Goal: Task Accomplishment & Management: Use online tool/utility

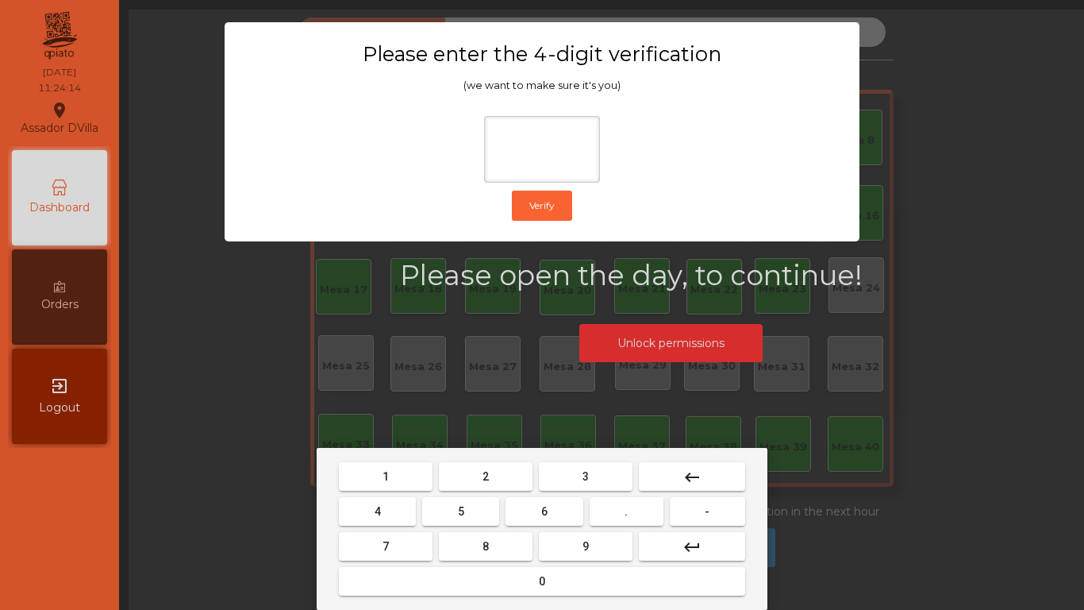
click at [392, 481] on button "1" at bounding box center [386, 476] width 94 height 29
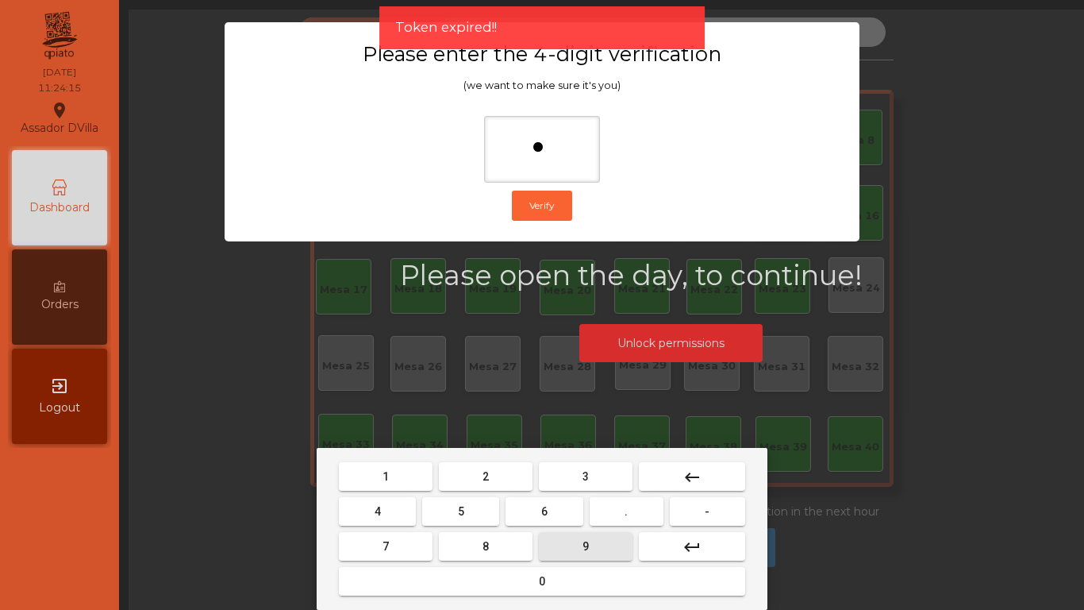
click at [598, 552] on button "9" at bounding box center [586, 546] width 94 height 29
click at [370, 508] on button "4" at bounding box center [377, 511] width 77 height 29
type input "***"
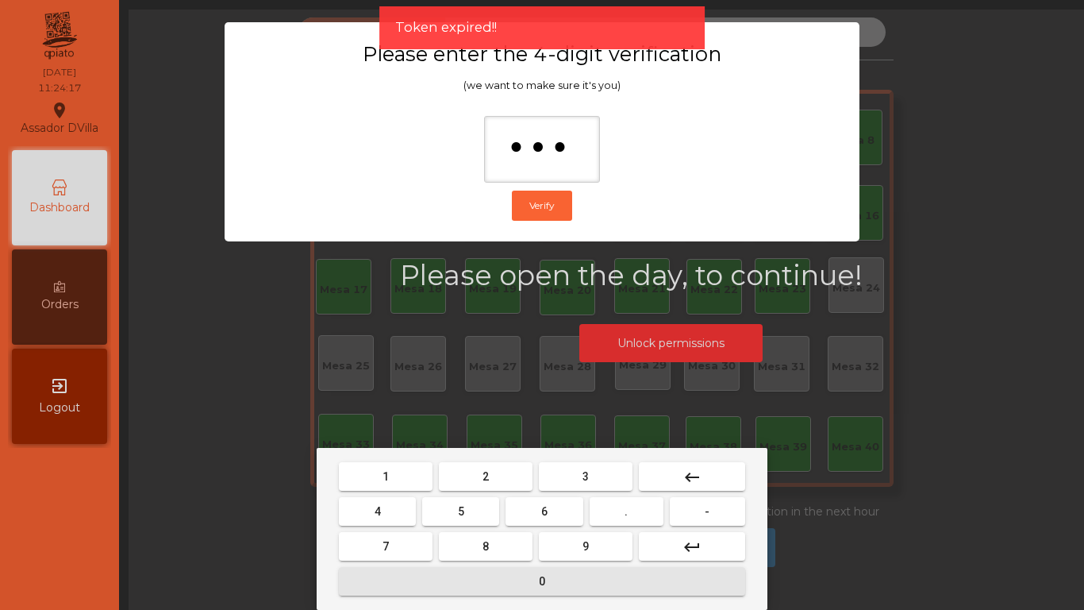
click at [437, 578] on button "0" at bounding box center [542, 581] width 406 height 29
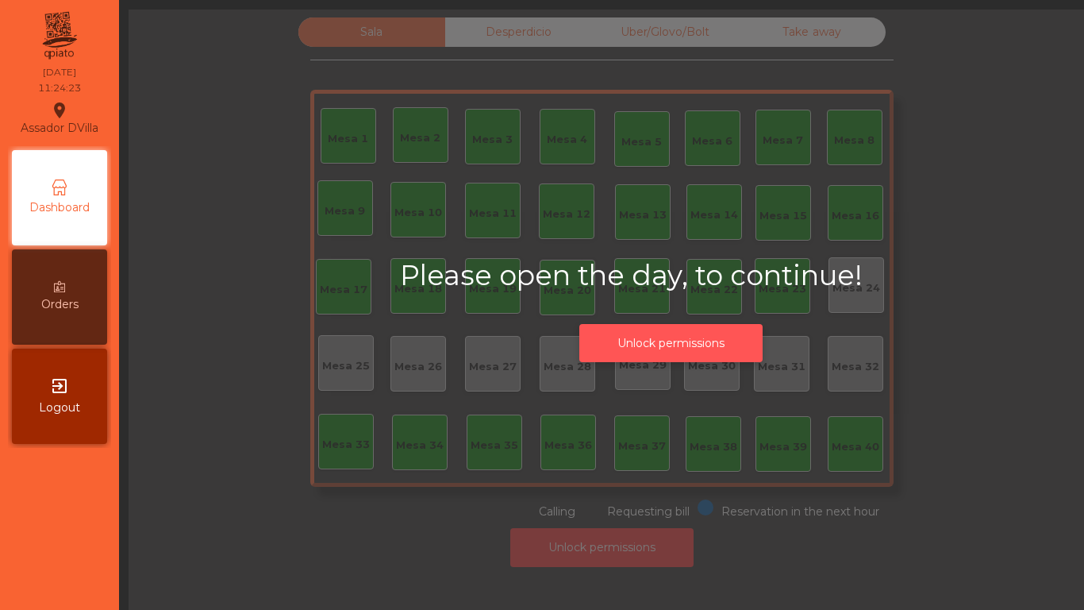
click at [709, 333] on button "Unlock permissions" at bounding box center [670, 343] width 183 height 39
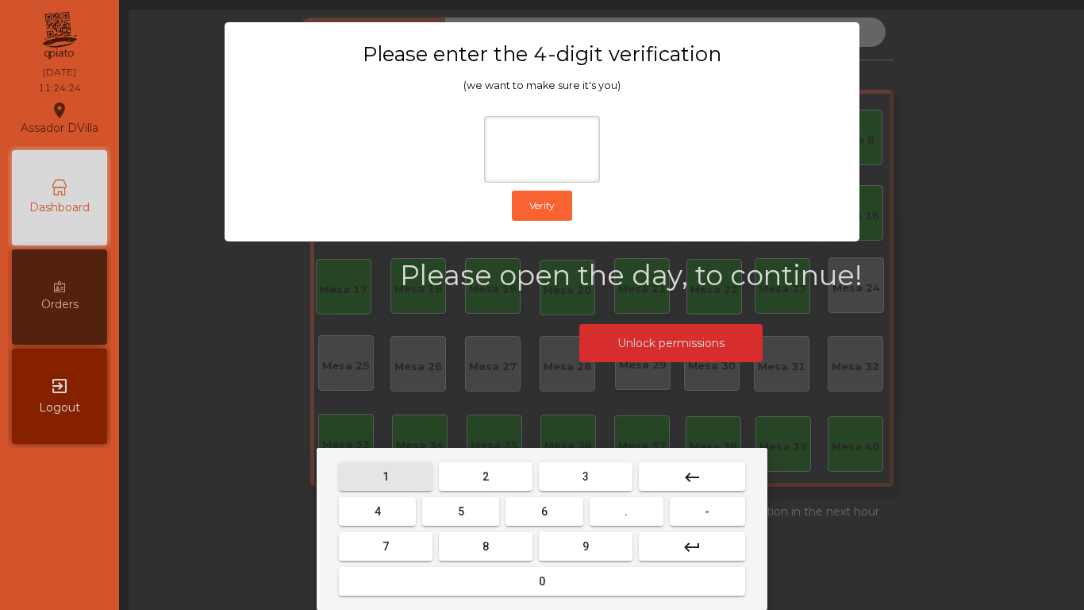
click at [409, 470] on button "1" at bounding box center [386, 476] width 94 height 29
click at [594, 538] on button "9" at bounding box center [586, 546] width 94 height 29
click at [363, 510] on button "4" at bounding box center [377, 511] width 77 height 29
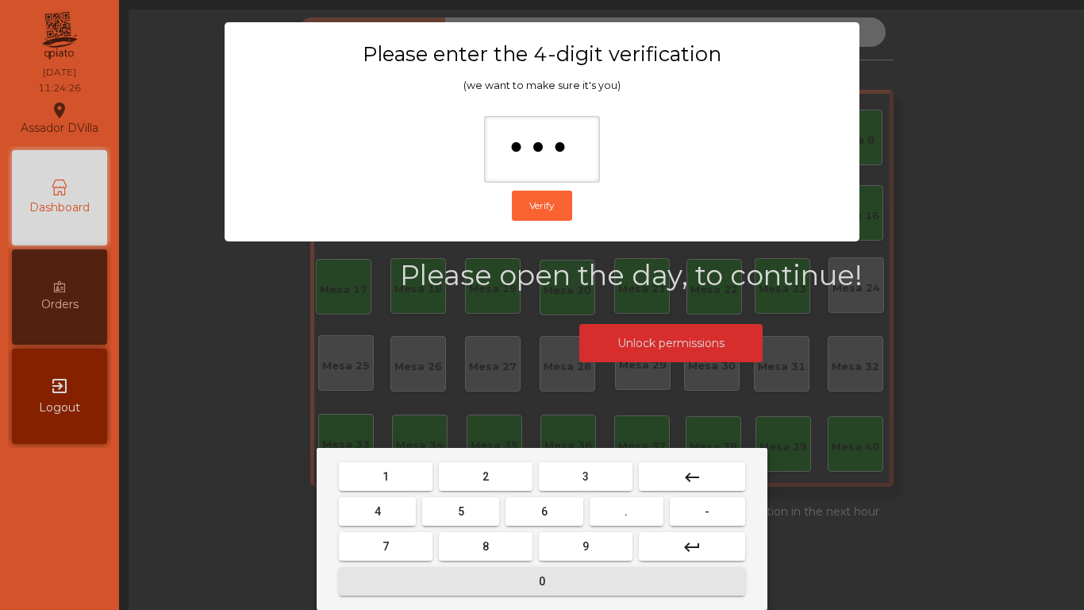
click at [480, 580] on button "0" at bounding box center [542, 581] width 406 height 29
type input "****"
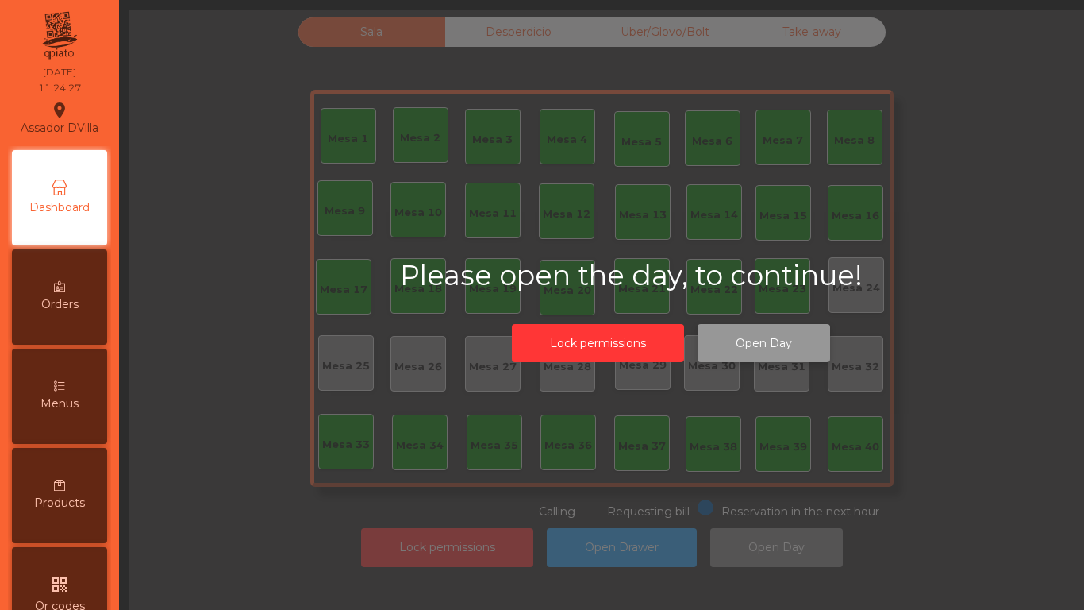
click at [760, 343] on button "Open Day" at bounding box center [764, 343] width 133 height 39
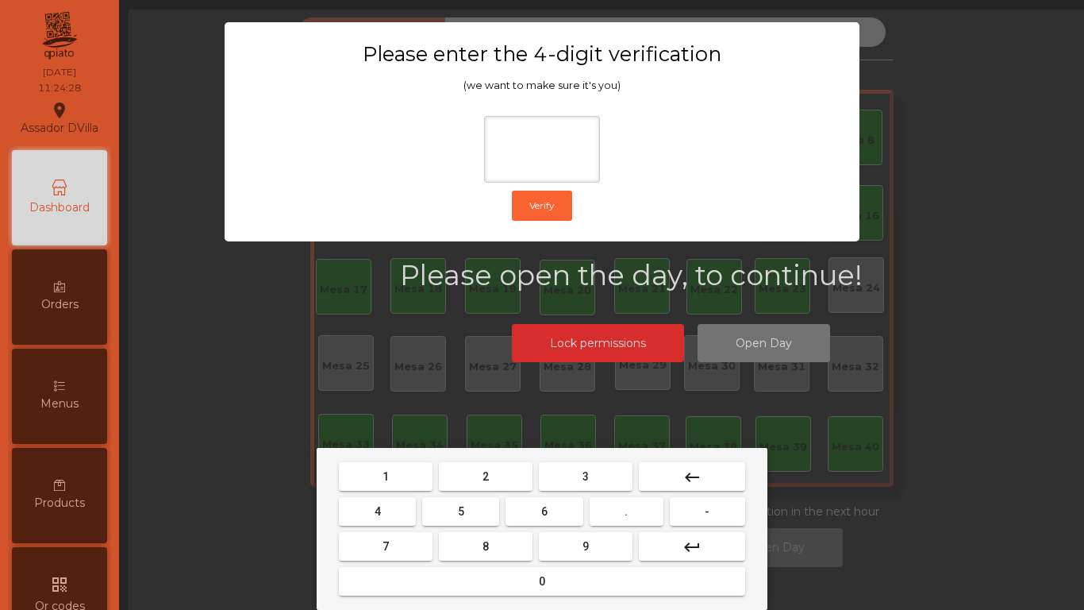
click at [413, 478] on button "1" at bounding box center [386, 476] width 94 height 29
drag, startPoint x: 606, startPoint y: 546, endPoint x: 577, endPoint y: 546, distance: 29.4
click at [577, 546] on button "9" at bounding box center [586, 546] width 94 height 29
click at [394, 508] on button "4" at bounding box center [377, 511] width 77 height 29
click at [467, 595] on mat-keyboard-key "0" at bounding box center [542, 580] width 413 height 35
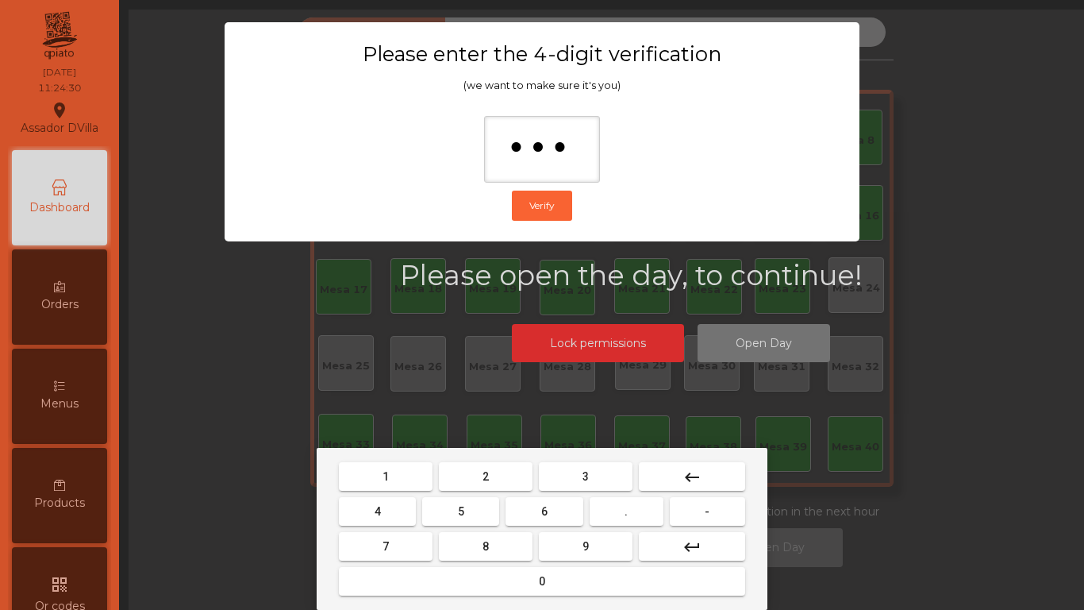
click at [466, 587] on button "0" at bounding box center [542, 581] width 406 height 29
type input "****"
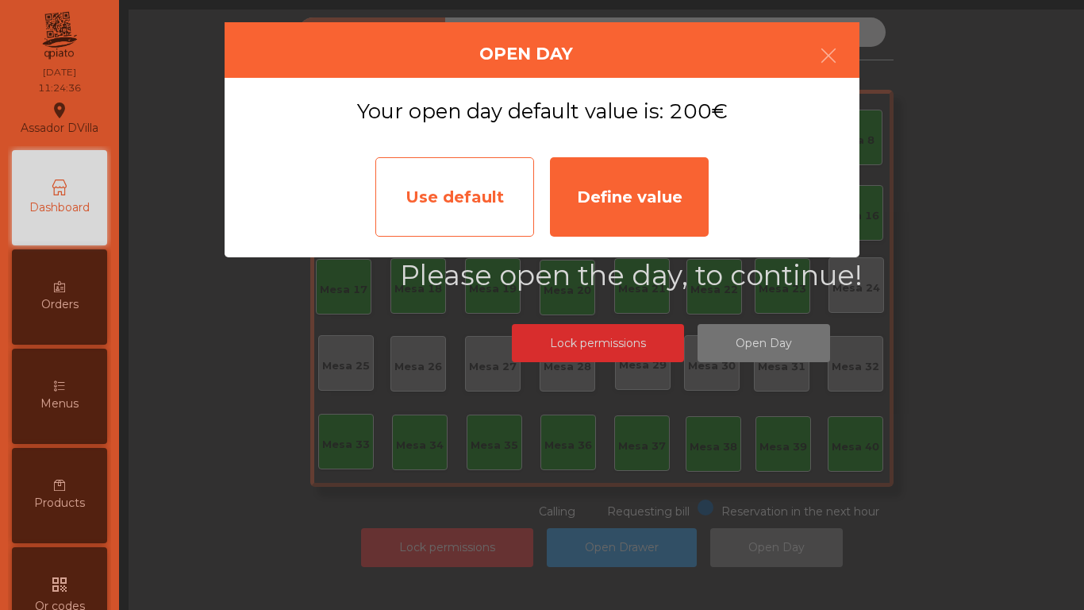
click at [498, 194] on div "Use default" at bounding box center [454, 196] width 159 height 79
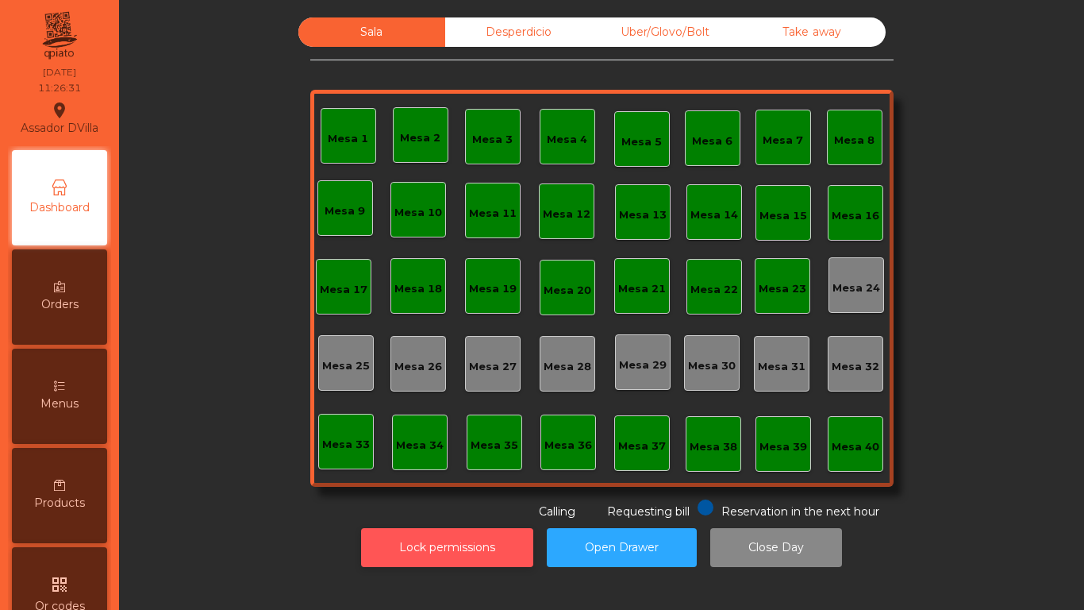
click at [410, 540] on button "Lock permissions" at bounding box center [447, 547] width 172 height 39
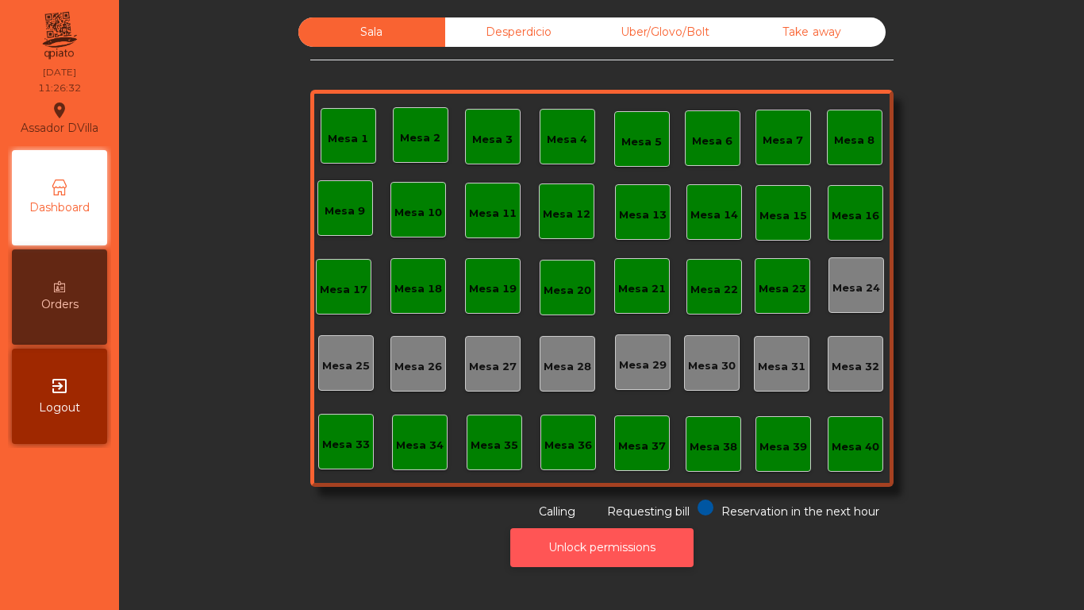
click at [538, 548] on button "Unlock permissions" at bounding box center [601, 547] width 183 height 39
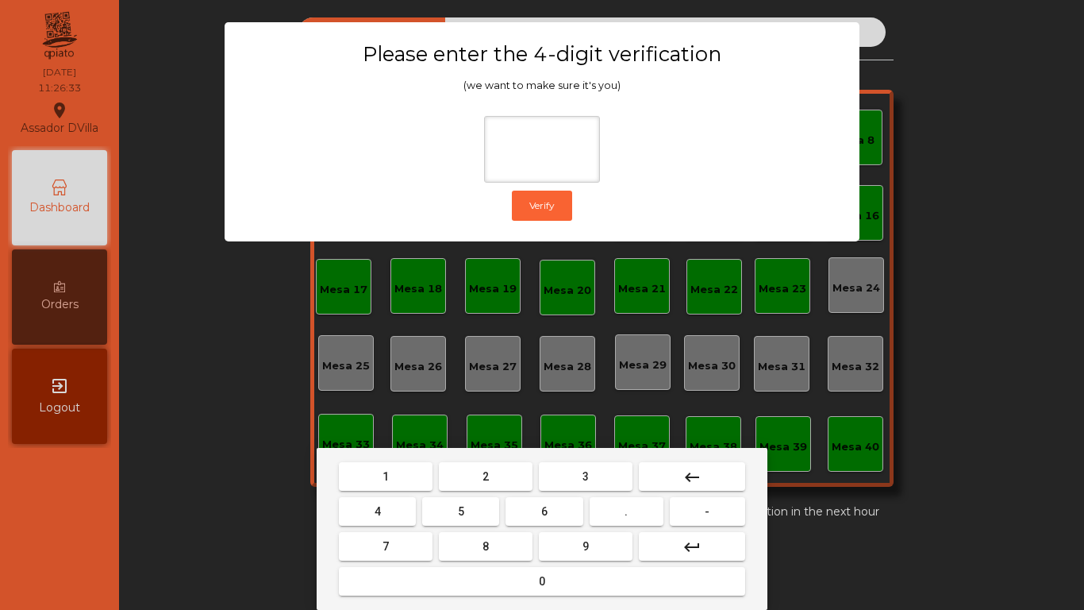
click at [357, 474] on button "1" at bounding box center [386, 476] width 94 height 29
click at [556, 534] on button "9" at bounding box center [586, 546] width 94 height 29
click at [362, 502] on button "4" at bounding box center [377, 511] width 77 height 29
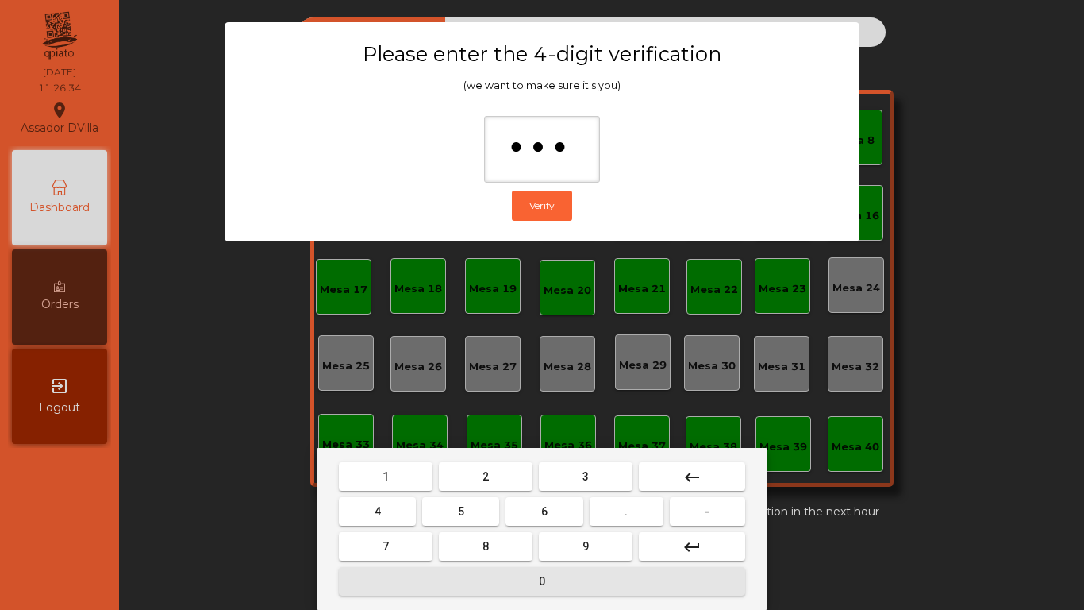
click at [461, 571] on button "0" at bounding box center [542, 581] width 406 height 29
type input "****"
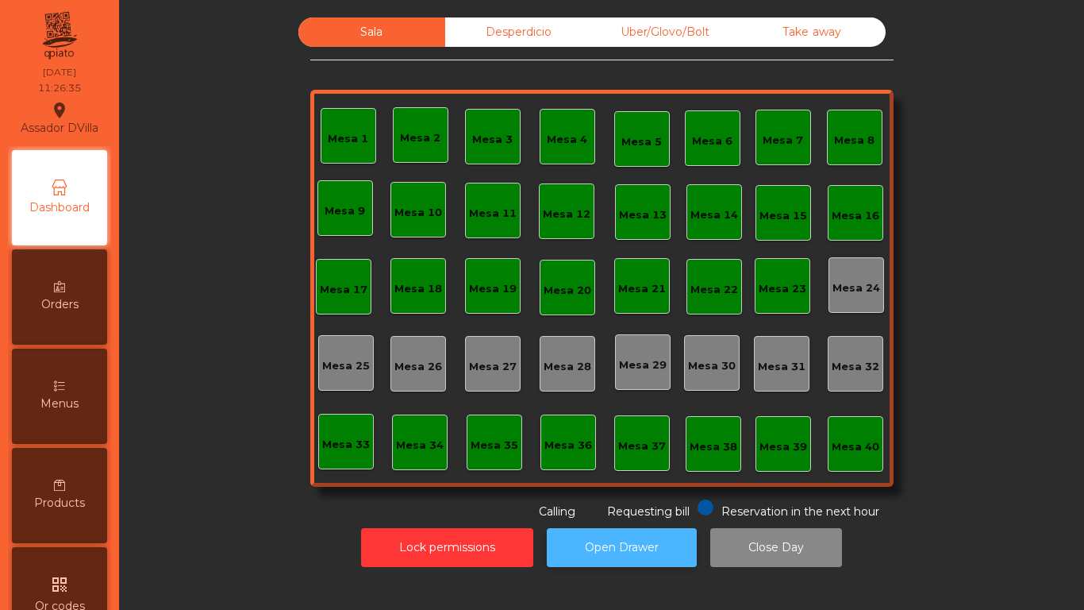
click at [652, 538] on button "Open Drawer" at bounding box center [622, 547] width 150 height 39
click at [616, 535] on button "Open Drawer" at bounding box center [622, 547] width 150 height 39
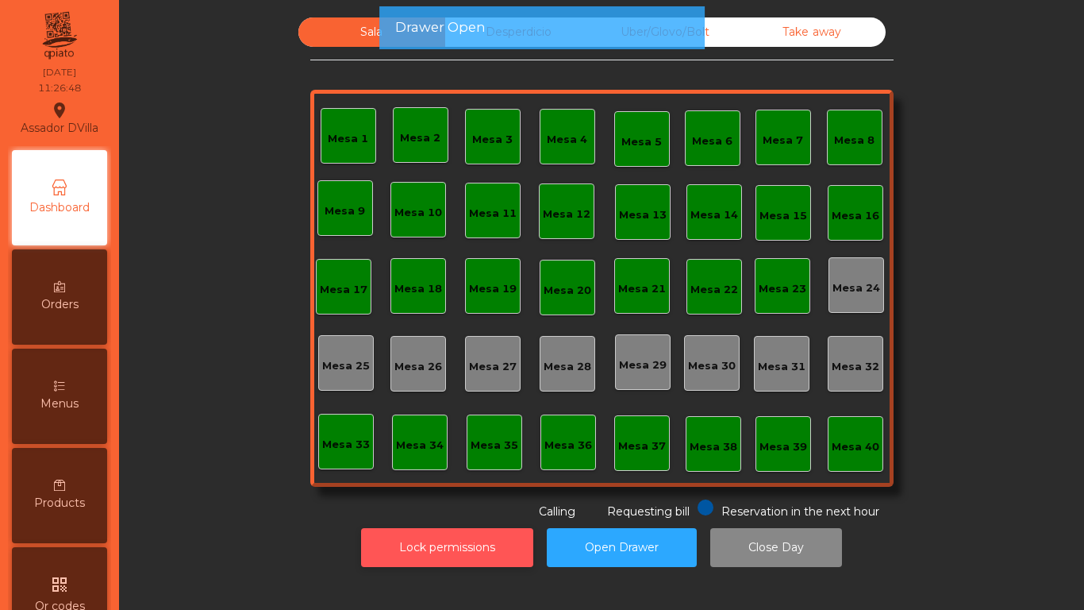
click at [472, 553] on button "Lock permissions" at bounding box center [447, 547] width 172 height 39
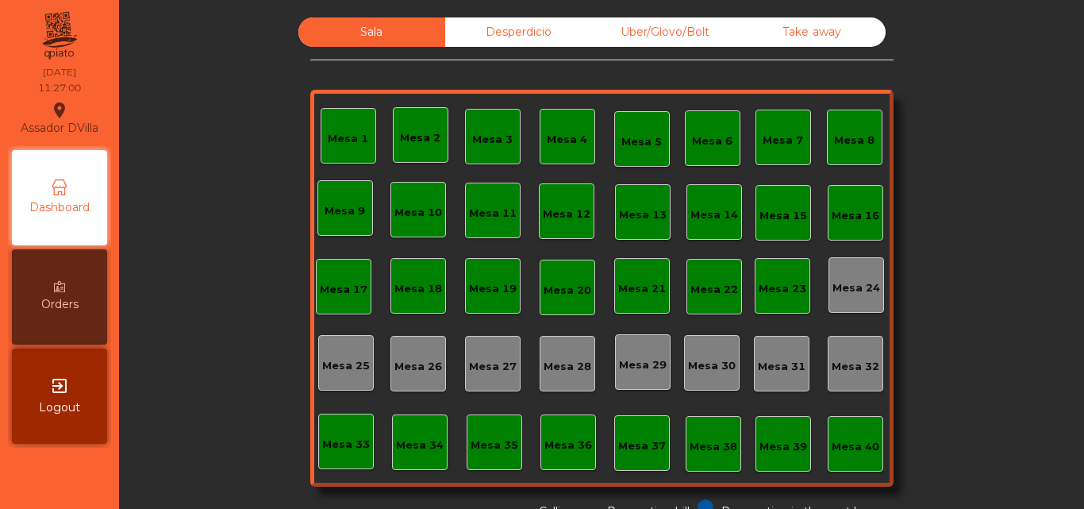
drag, startPoint x: 522, startPoint y: 54, endPoint x: 541, endPoint y: 67, distance: 23.3
click at [541, 67] on div "Sala Desperdicio Uber/Glovo/Bolt Take away Mesa 1 Mesa 2 Mesa 3 Mesa 4 Mesa 5 M…" at bounding box center [601, 268] width 583 height 502
click at [79, 391] on div "exit_to_app Logout" at bounding box center [59, 395] width 95 height 95
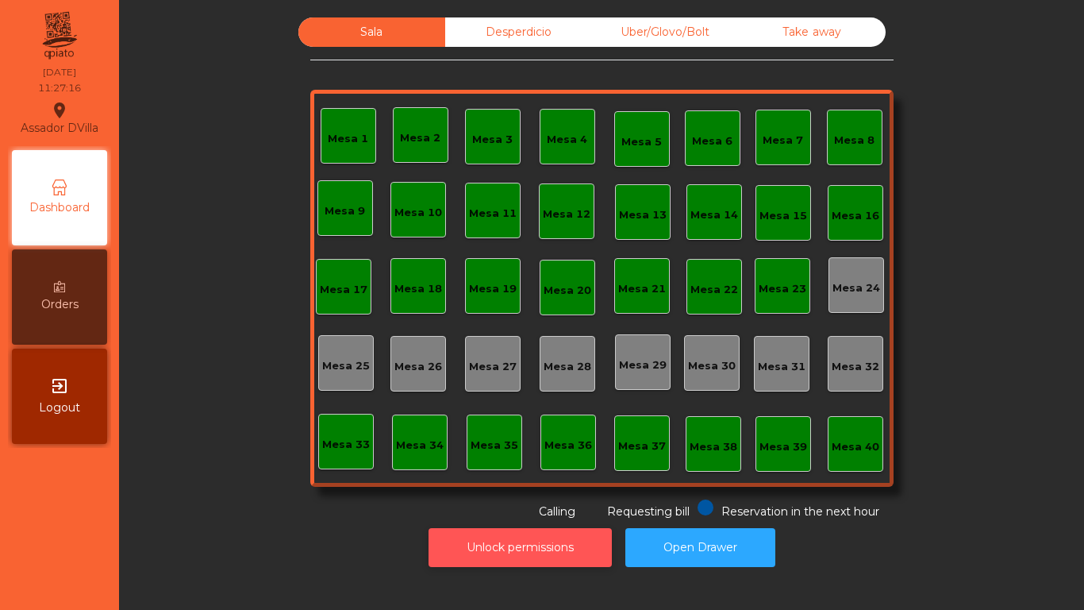
click at [490, 558] on button "Unlock permissions" at bounding box center [520, 547] width 183 height 39
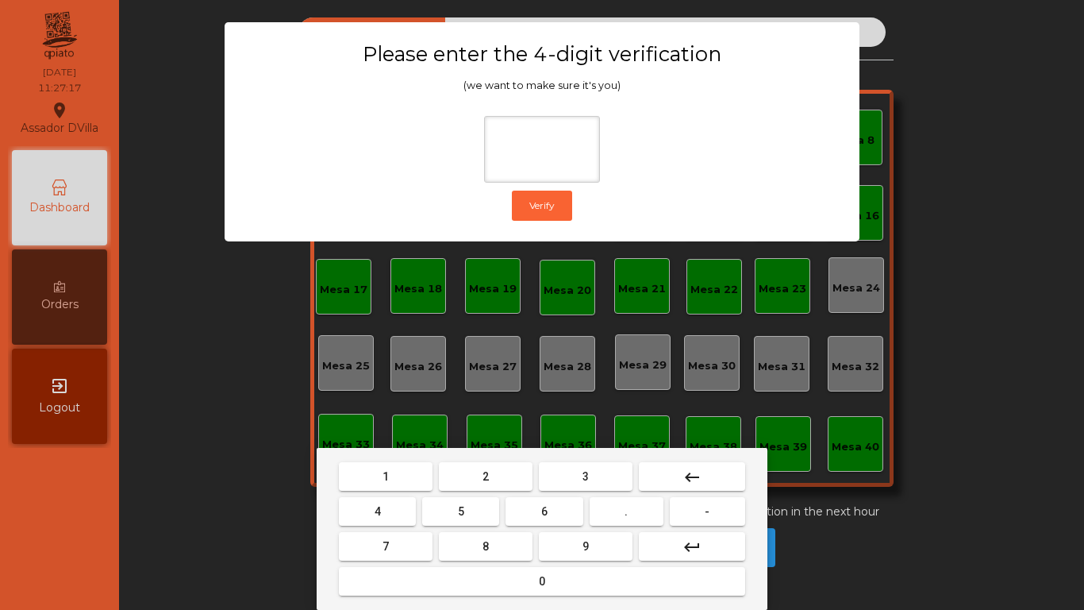
click at [365, 468] on button "1" at bounding box center [386, 476] width 94 height 29
click at [556, 533] on button "9" at bounding box center [586, 546] width 94 height 29
click at [355, 519] on button "4" at bounding box center [377, 511] width 77 height 29
click at [454, 575] on button "0" at bounding box center [542, 581] width 406 height 29
type input "****"
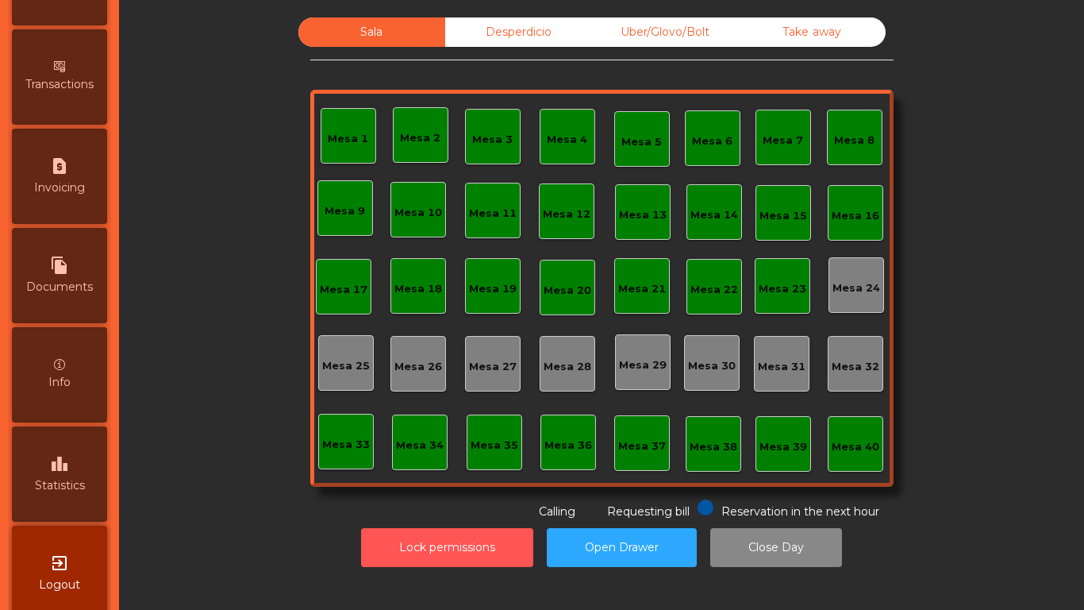
scroll to position [838, 0]
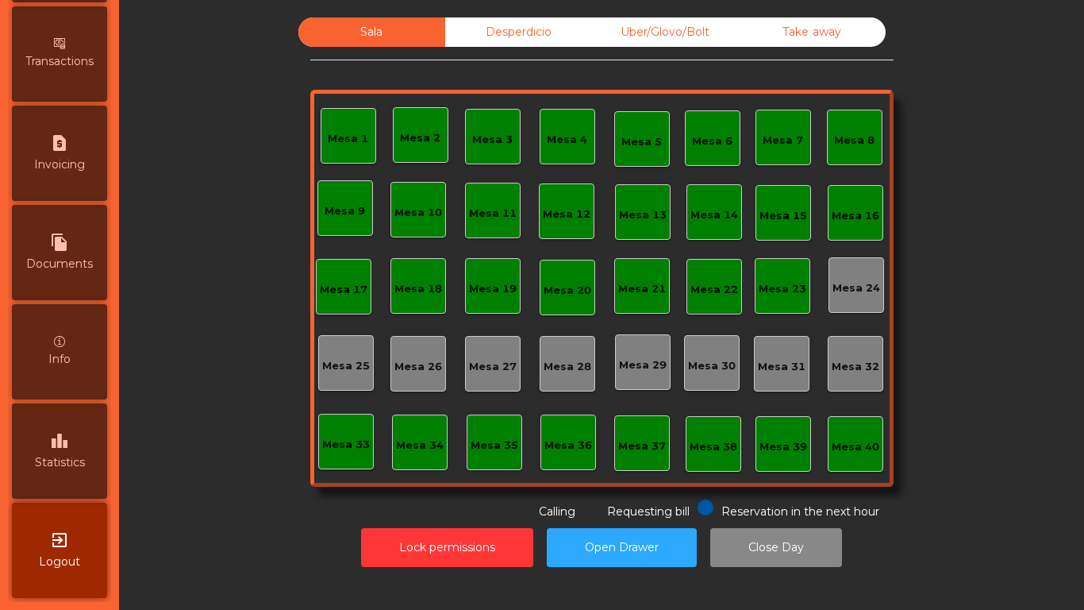
click at [498, 25] on div "Desperdicio" at bounding box center [518, 31] width 147 height 29
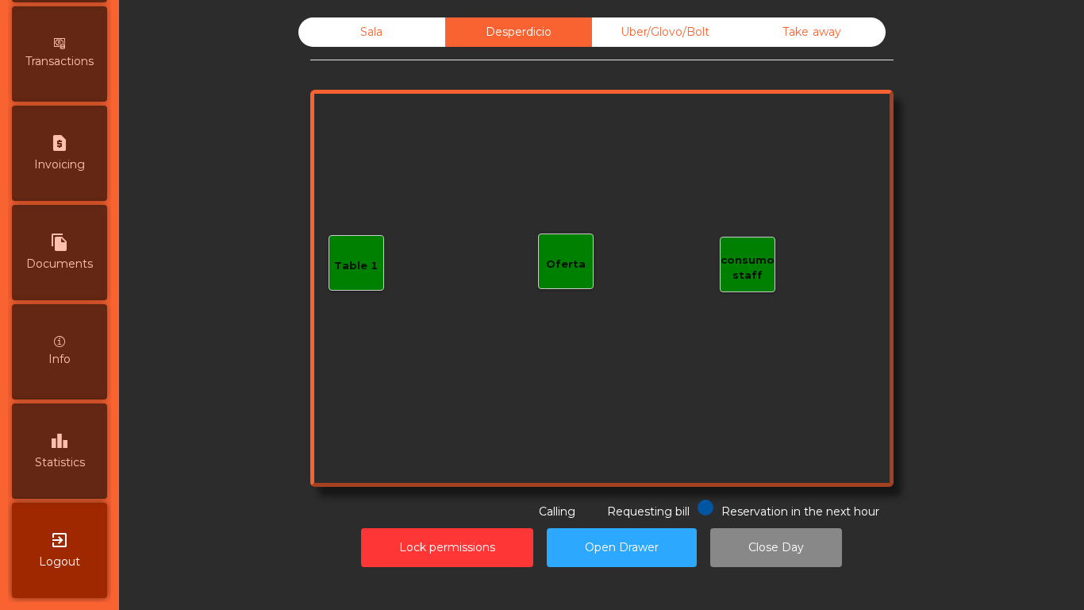
click at [647, 32] on div "Uber/Glovo/Bolt" at bounding box center [665, 31] width 147 height 29
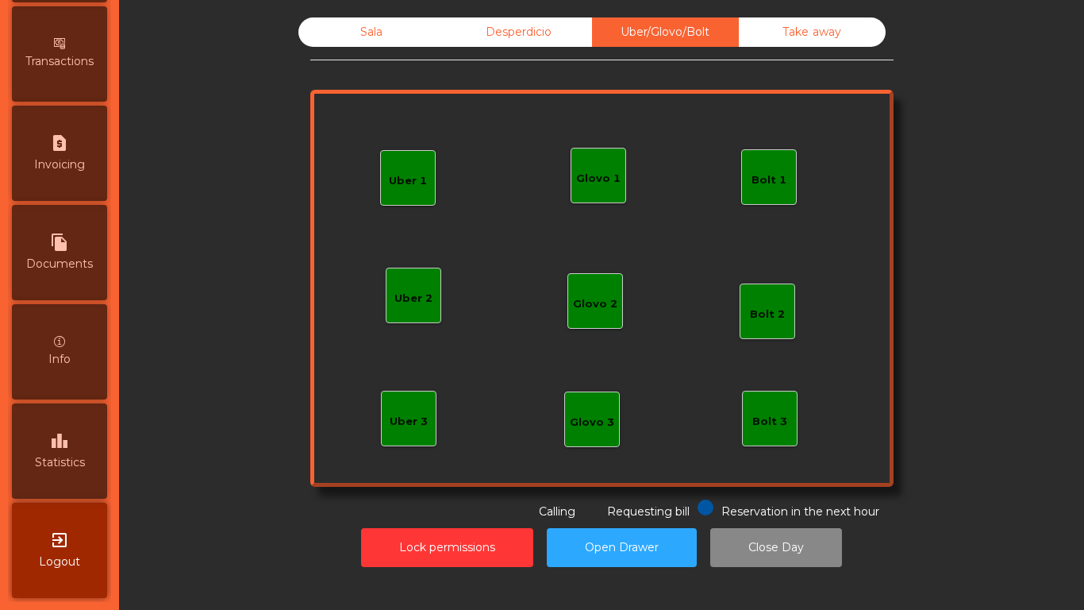
click at [813, 29] on div "Take away" at bounding box center [812, 31] width 147 height 29
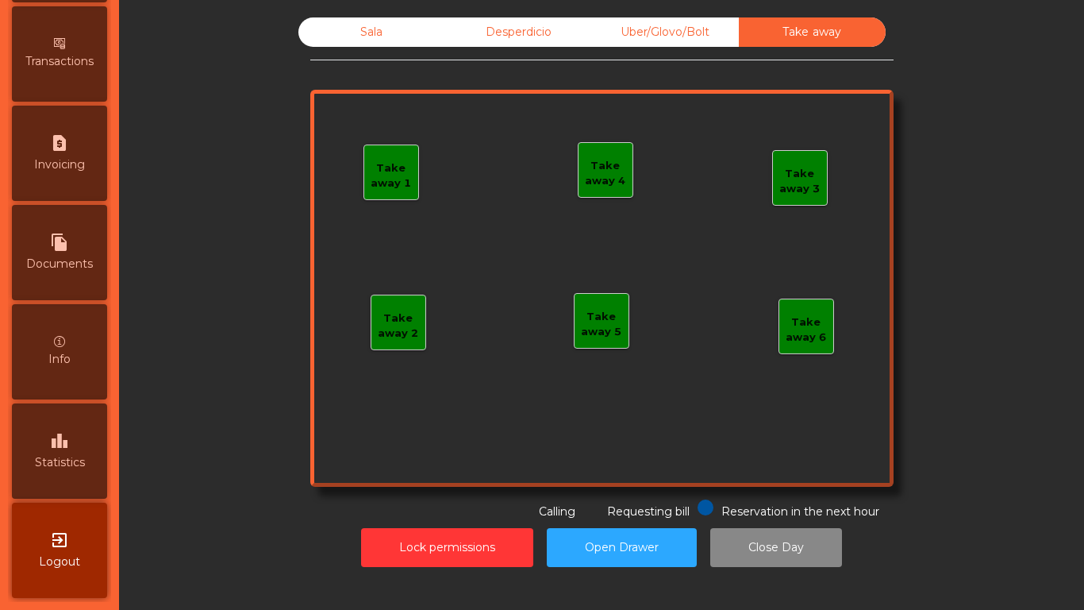
click at [413, 39] on div "Sala" at bounding box center [371, 31] width 147 height 29
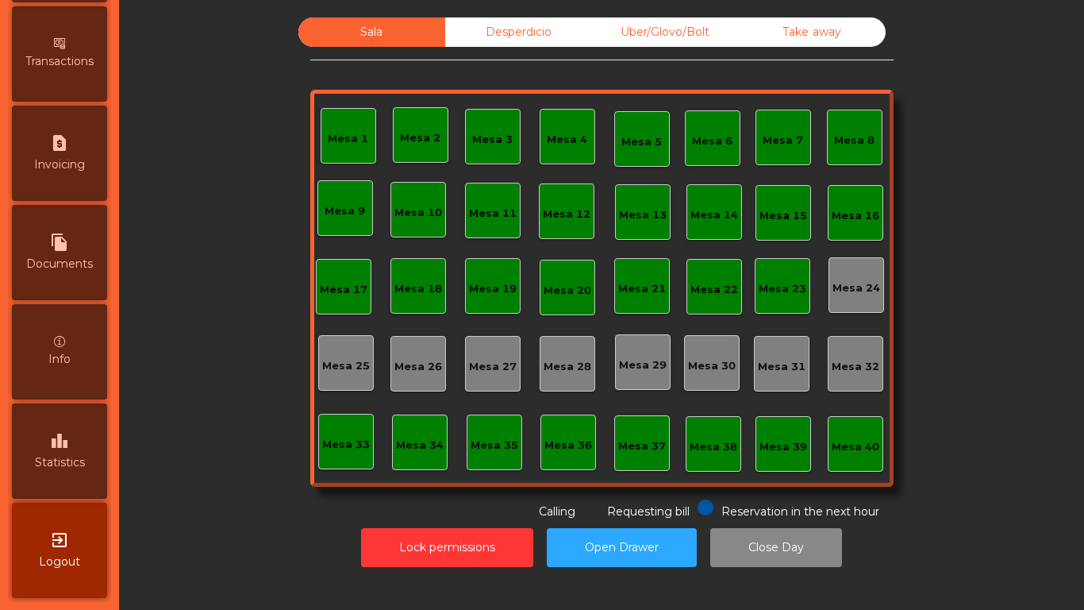
click at [857, 439] on div "Mesa 40" at bounding box center [856, 447] width 48 height 16
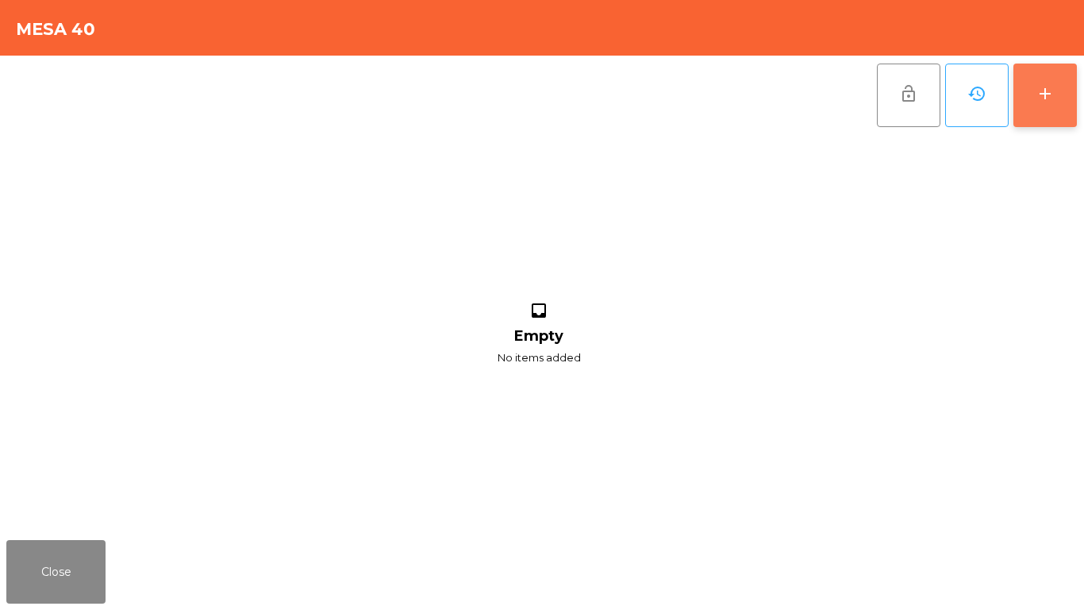
click at [1075, 112] on button "add" at bounding box center [1045, 94] width 63 height 63
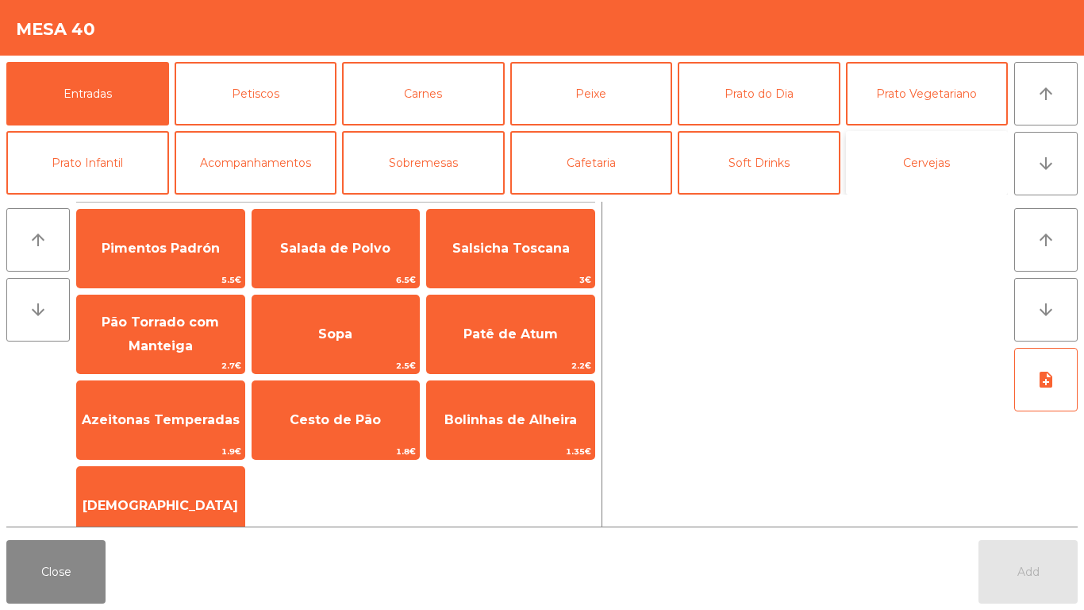
click at [917, 161] on button "Cervejas" at bounding box center [927, 162] width 163 height 63
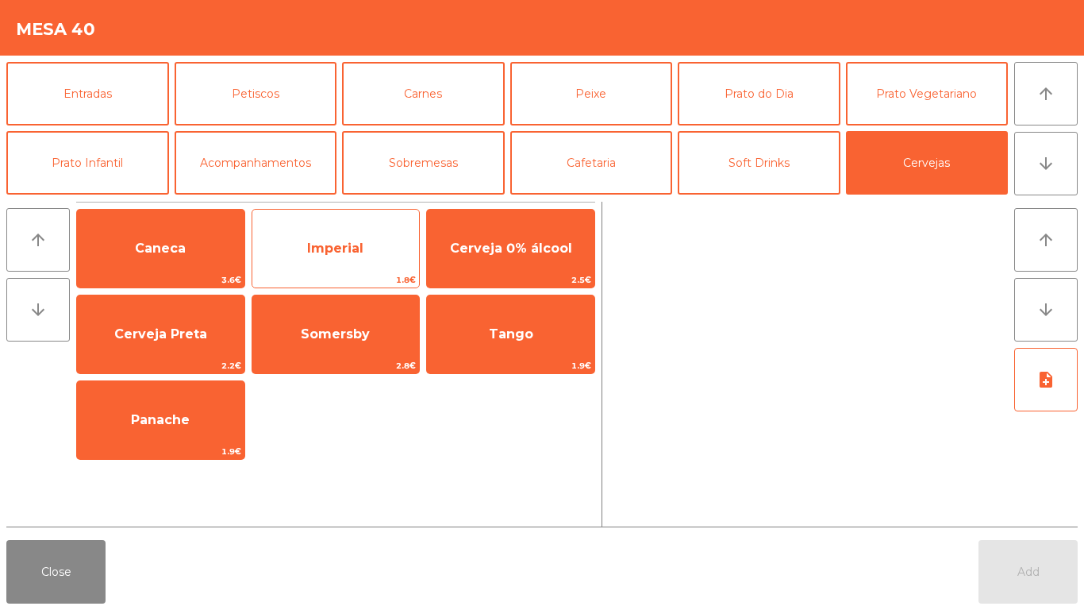
click at [317, 238] on span "Imperial" at bounding box center [335, 248] width 167 height 43
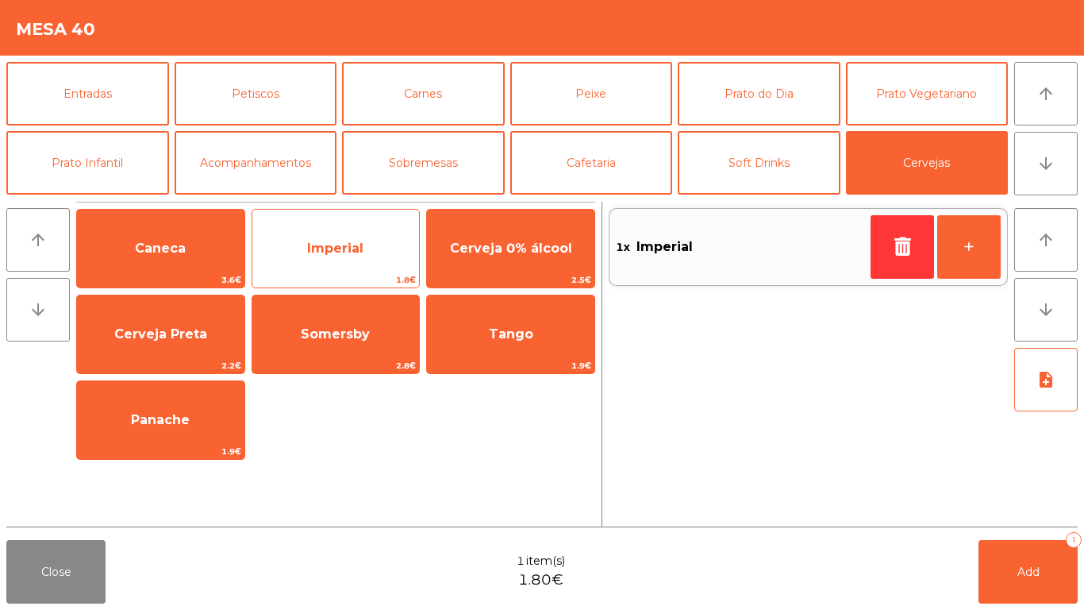
click at [311, 252] on span "Imperial" at bounding box center [335, 247] width 56 height 15
click at [337, 244] on span "Imperial" at bounding box center [335, 247] width 56 height 15
click at [351, 242] on span "Imperial" at bounding box center [335, 247] width 56 height 15
click at [360, 239] on span "Imperial" at bounding box center [335, 248] width 167 height 43
click at [370, 237] on span "Imperial" at bounding box center [335, 248] width 167 height 43
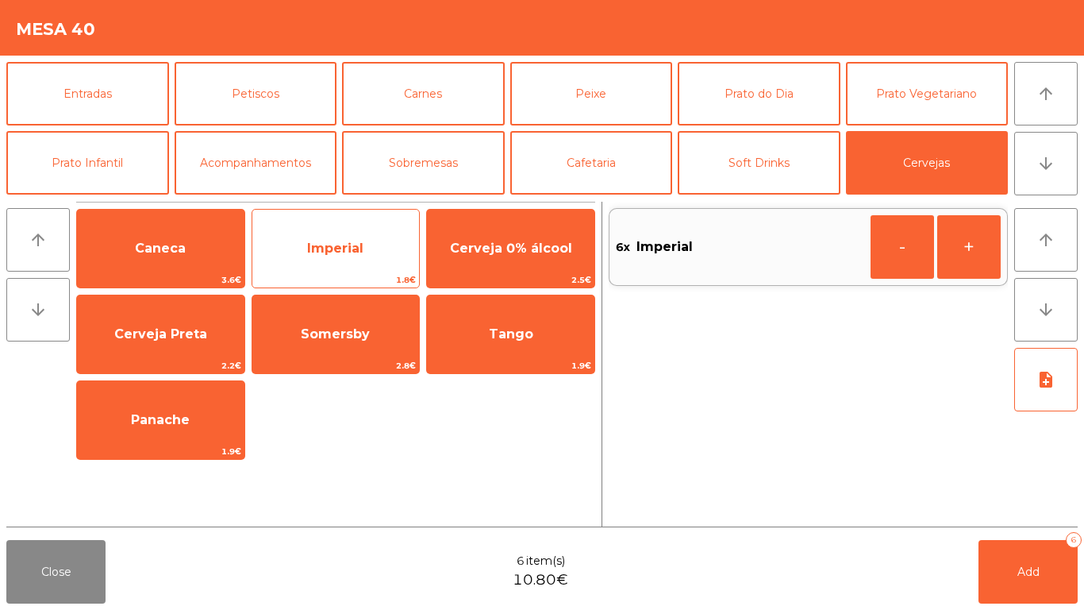
click at [379, 244] on span "Imperial" at bounding box center [335, 248] width 167 height 43
click at [335, 245] on span "Imperial" at bounding box center [335, 247] width 56 height 15
click at [341, 247] on span "Imperial" at bounding box center [335, 247] width 56 height 15
click at [358, 252] on span "Imperial" at bounding box center [335, 247] width 56 height 15
click at [368, 239] on span "Imperial" at bounding box center [335, 248] width 167 height 43
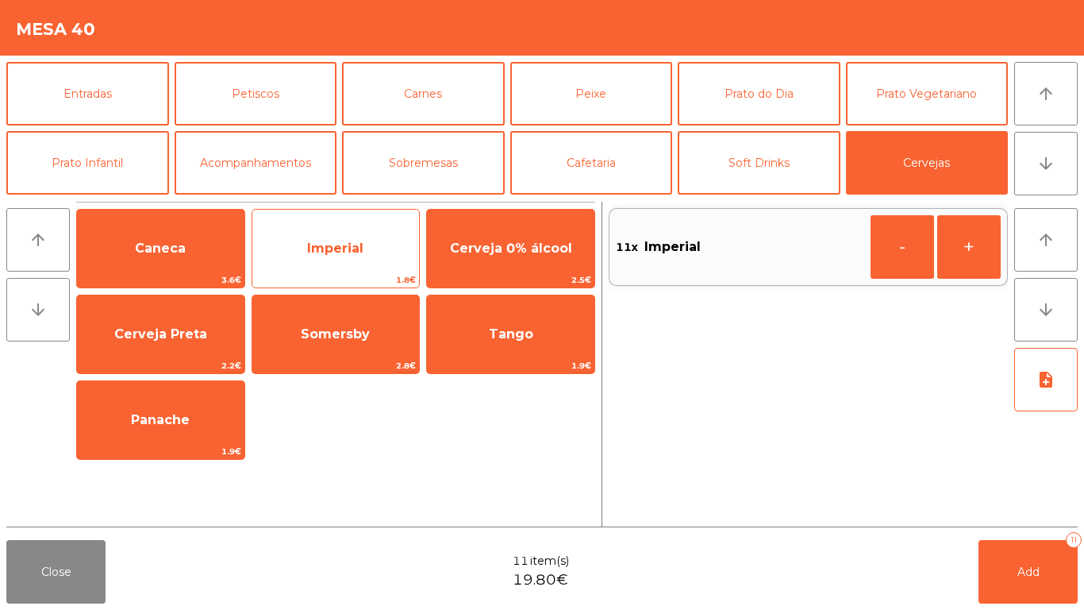
click at [354, 240] on span "Imperial" at bounding box center [335, 247] width 56 height 15
click at [342, 240] on span "Imperial" at bounding box center [335, 247] width 56 height 15
click at [339, 240] on span "Imperial" at bounding box center [335, 247] width 56 height 15
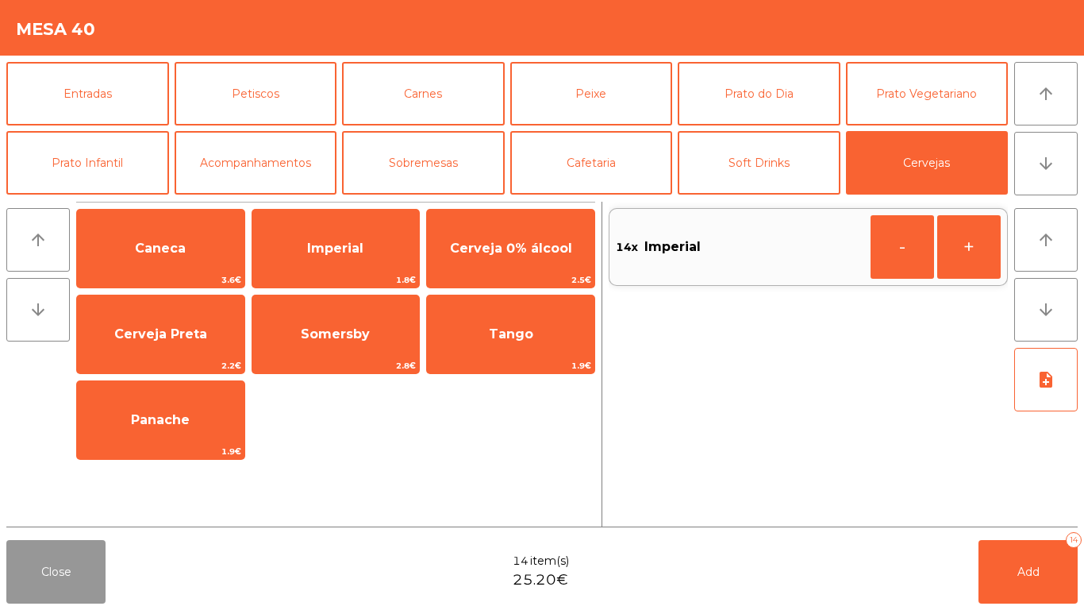
click at [44, 557] on button "Close" at bounding box center [55, 571] width 99 height 63
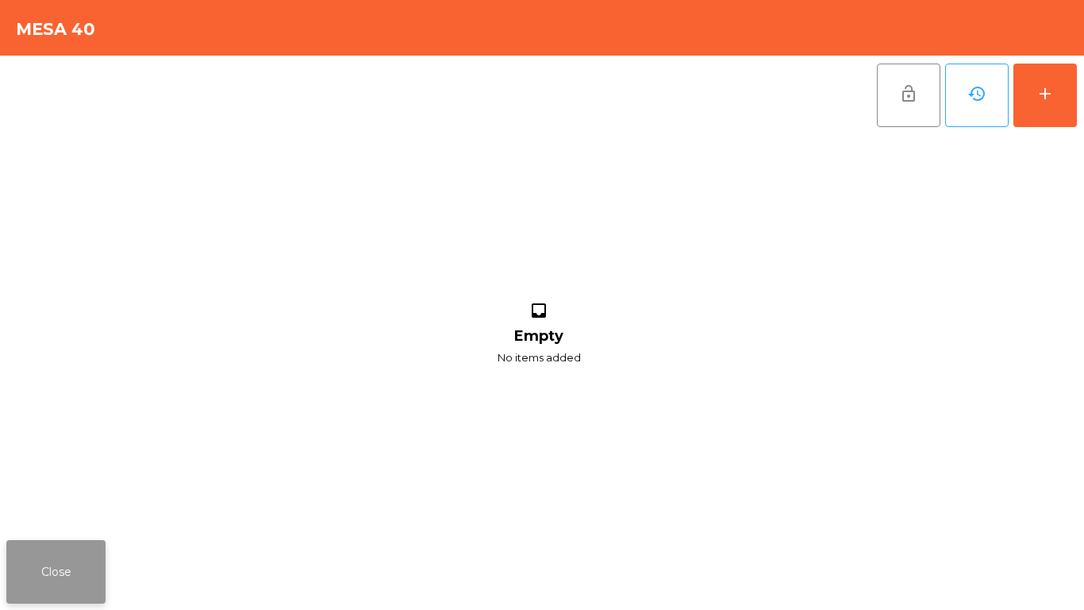
click at [44, 557] on button "Close" at bounding box center [55, 571] width 99 height 63
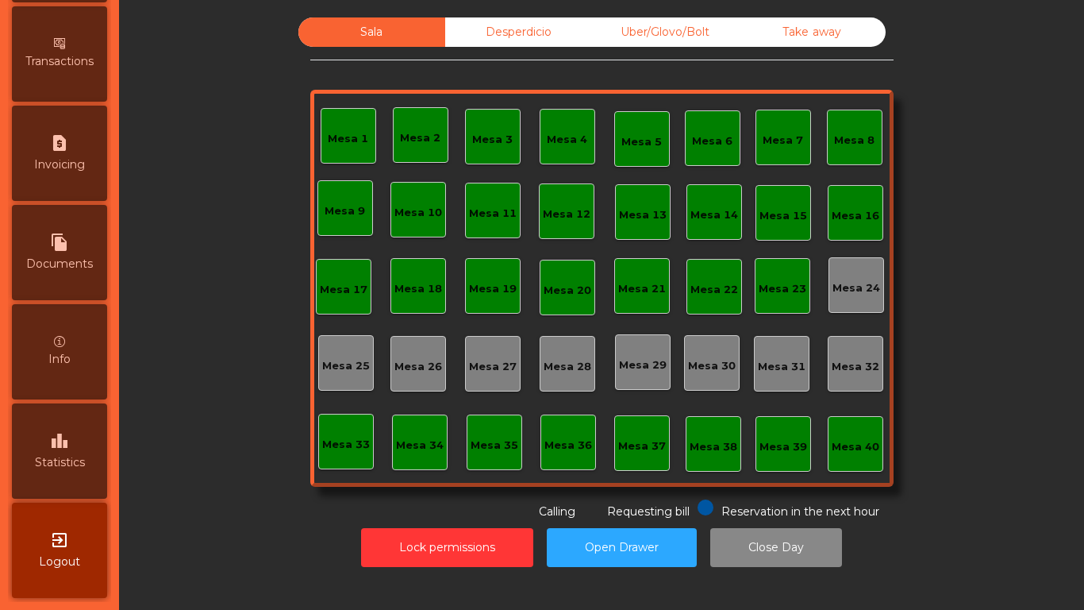
click at [533, 561] on div "Lock permissions Open Drawer Close Day" at bounding box center [601, 547] width 922 height 55
click at [483, 557] on button "Lock permissions" at bounding box center [447, 547] width 172 height 39
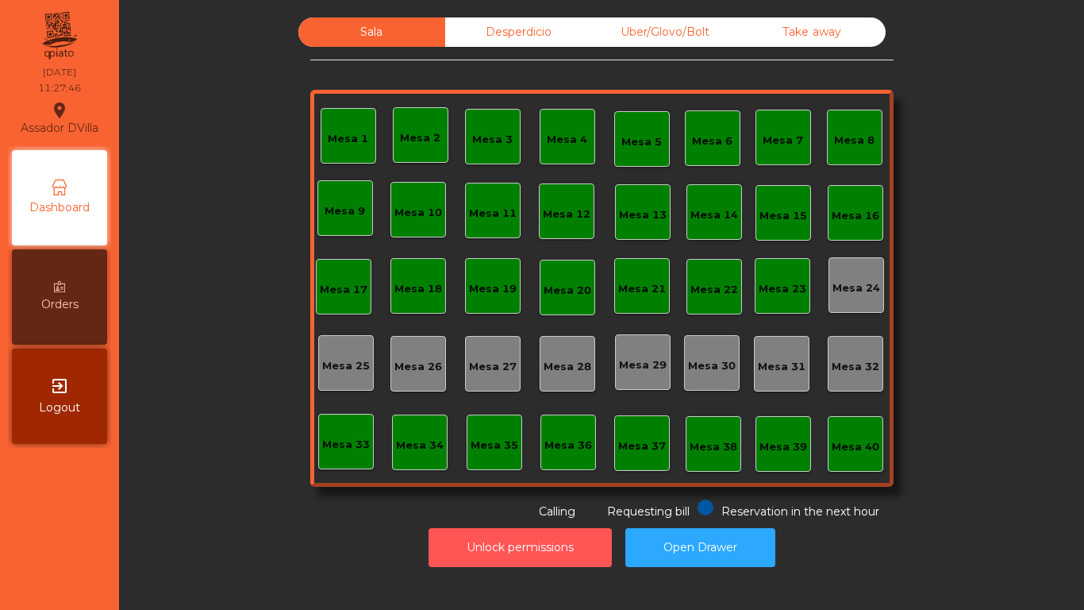
scroll to position [0, 0]
click at [388, 510] on div "Reservation in the next hour Requesting bill Calling" at bounding box center [598, 509] width 577 height 21
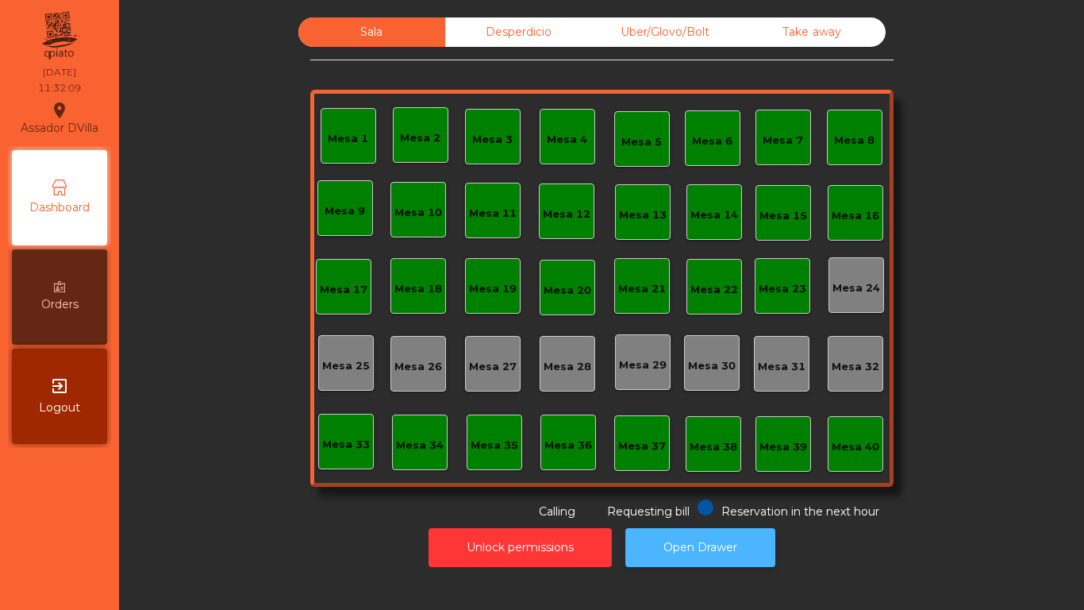
click at [696, 557] on button "Open Drawer" at bounding box center [700, 547] width 150 height 39
click at [321, 143] on div "Mesa 1" at bounding box center [349, 136] width 56 height 56
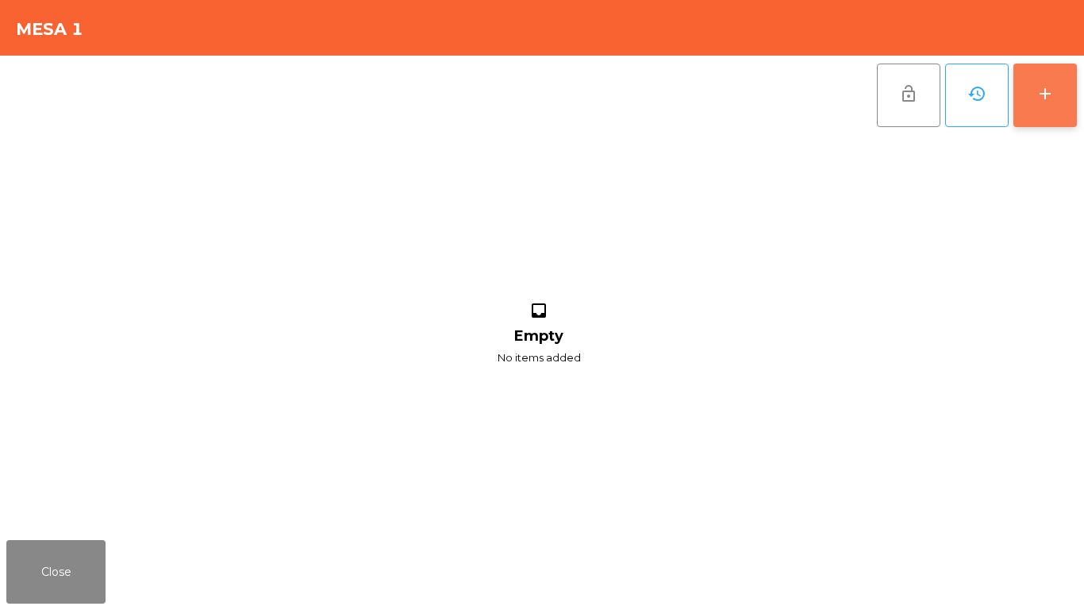
click at [1034, 96] on button "add" at bounding box center [1045, 94] width 63 height 63
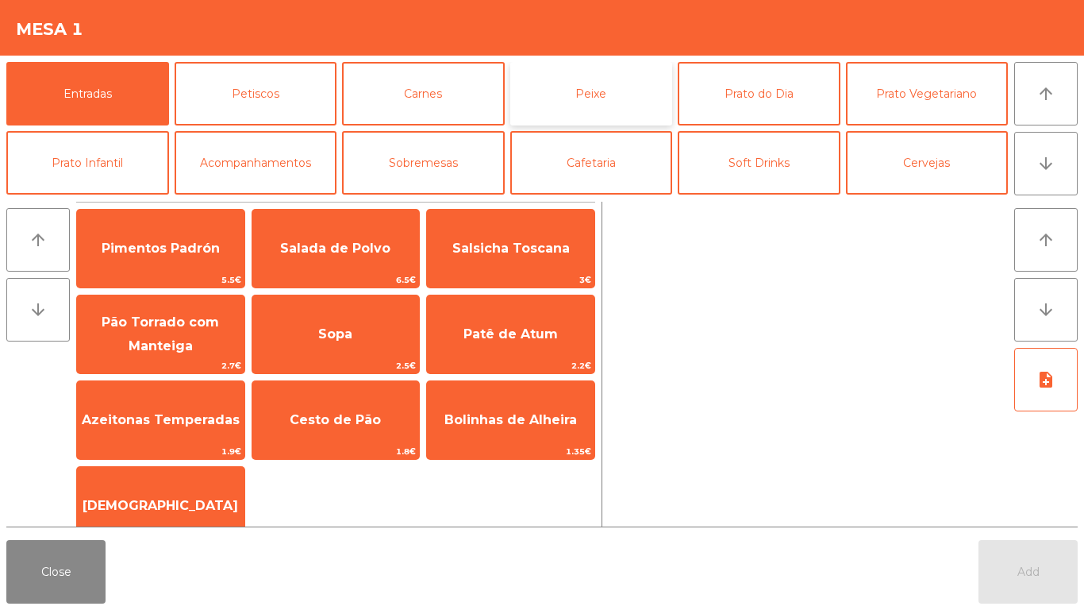
click at [573, 80] on button "Peixe" at bounding box center [591, 93] width 163 height 63
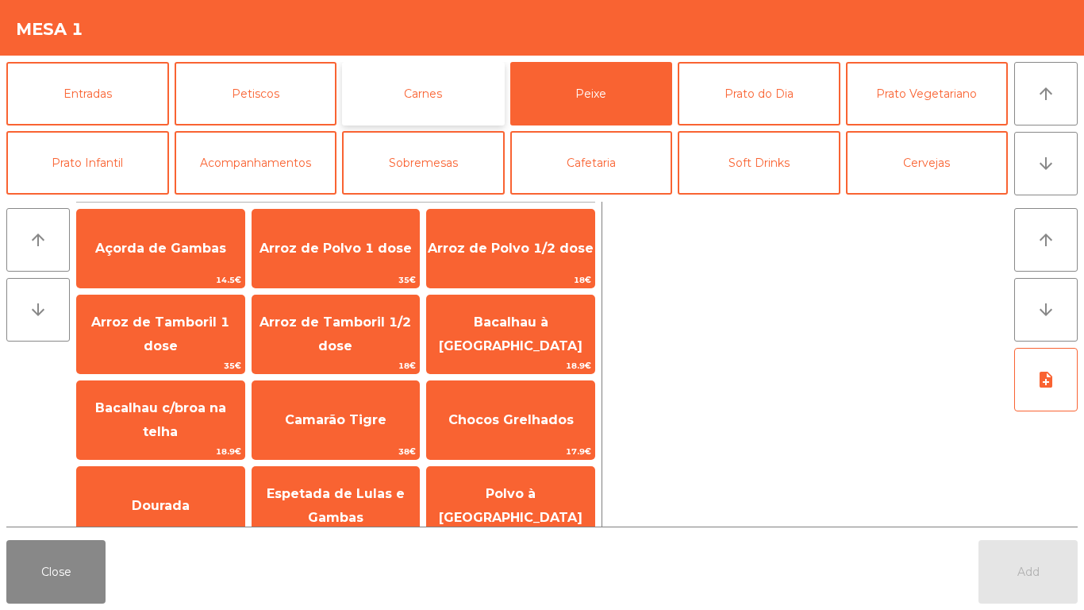
click at [443, 81] on button "Carnes" at bounding box center [423, 93] width 163 height 63
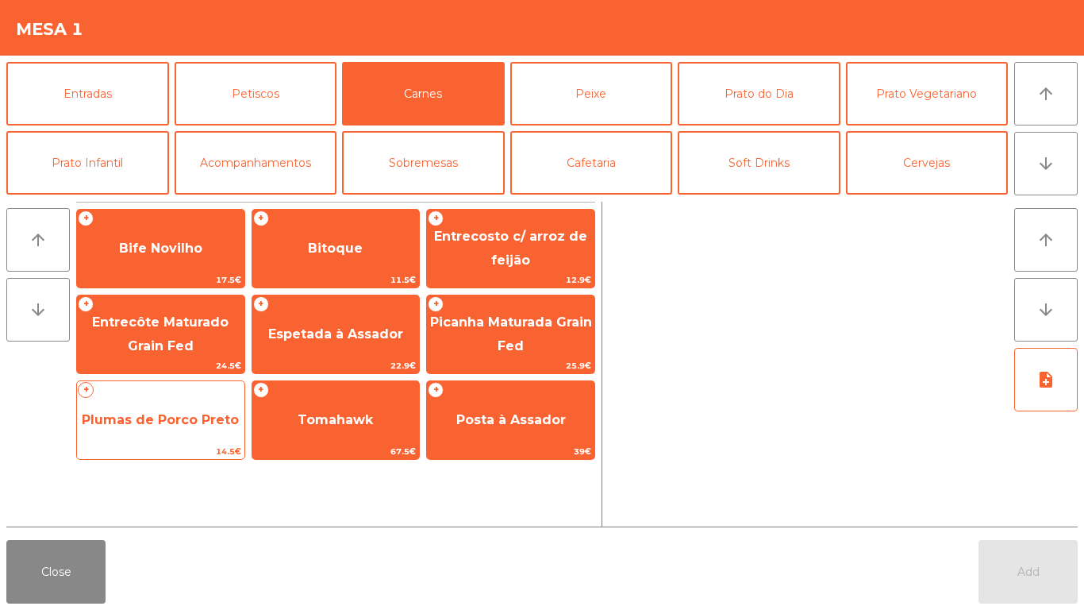
click at [190, 410] on span "Plumas de Porco Preto" at bounding box center [160, 419] width 167 height 43
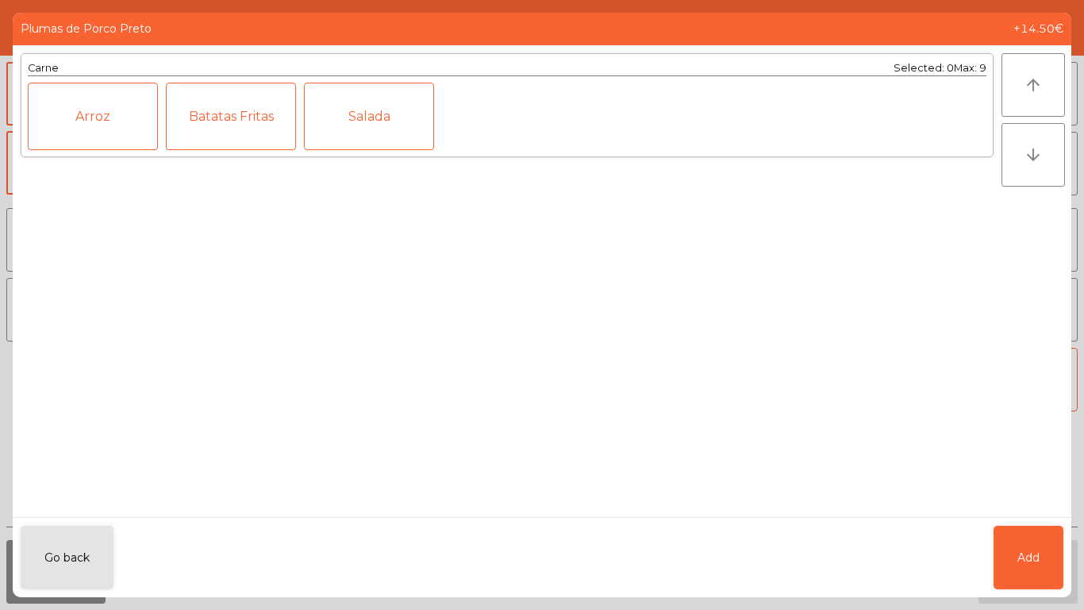
click at [227, 117] on div "Batatas Fritas" at bounding box center [231, 116] width 130 height 67
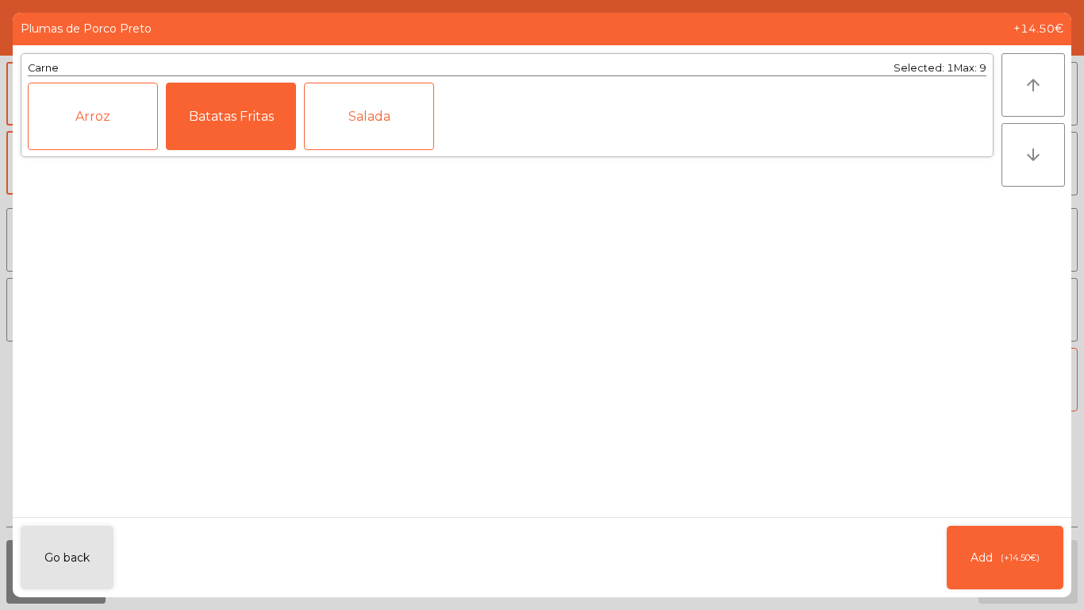
click at [371, 121] on div "Salada" at bounding box center [369, 116] width 130 height 67
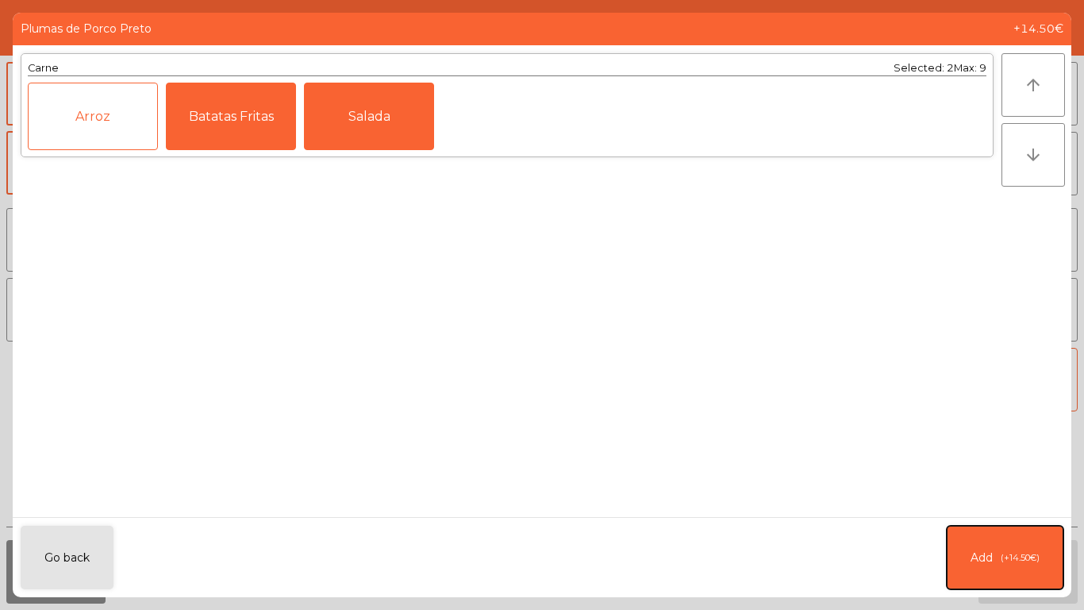
click at [998, 535] on button "Add (+14.50€)" at bounding box center [1005, 556] width 117 height 63
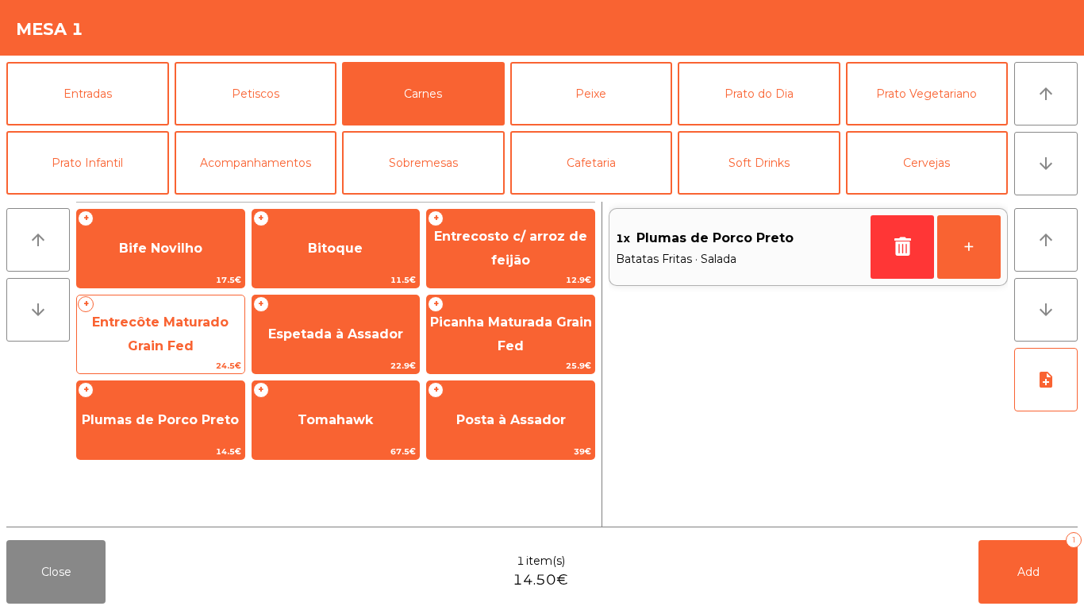
click at [187, 329] on span "Entrecôte Maturado Grain Fed" at bounding box center [160, 334] width 167 height 67
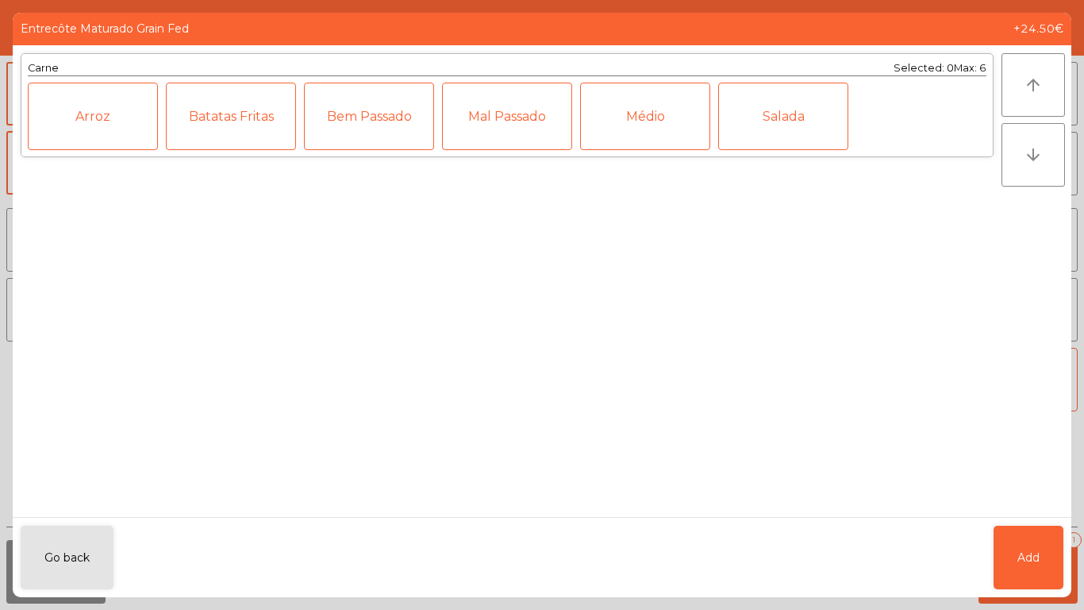
click at [524, 119] on div "Mal Passado" at bounding box center [507, 116] width 130 height 67
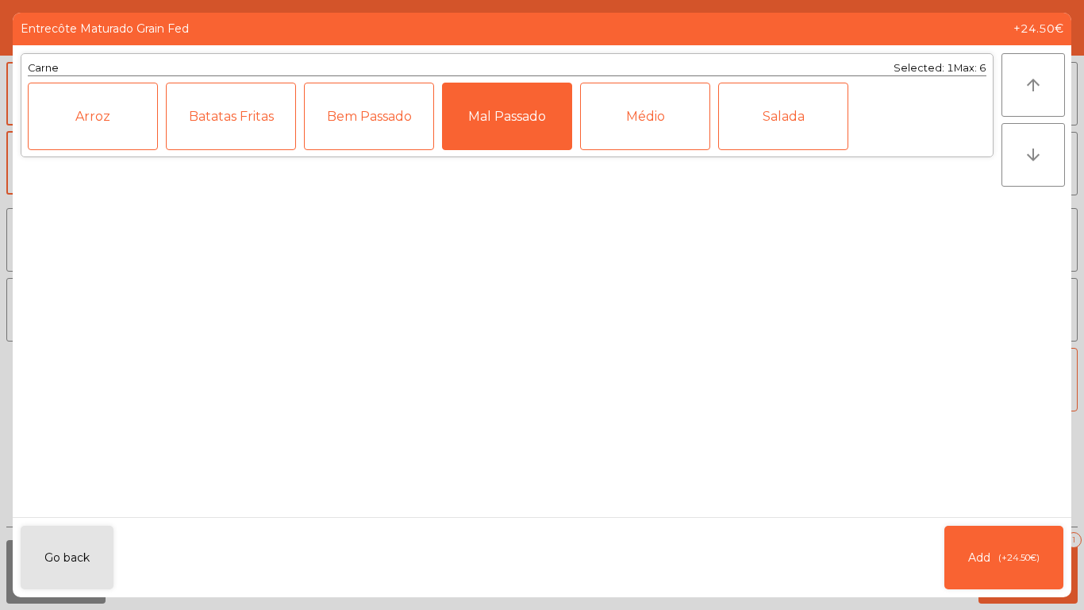
click at [223, 113] on div "Batatas Fritas" at bounding box center [231, 116] width 130 height 67
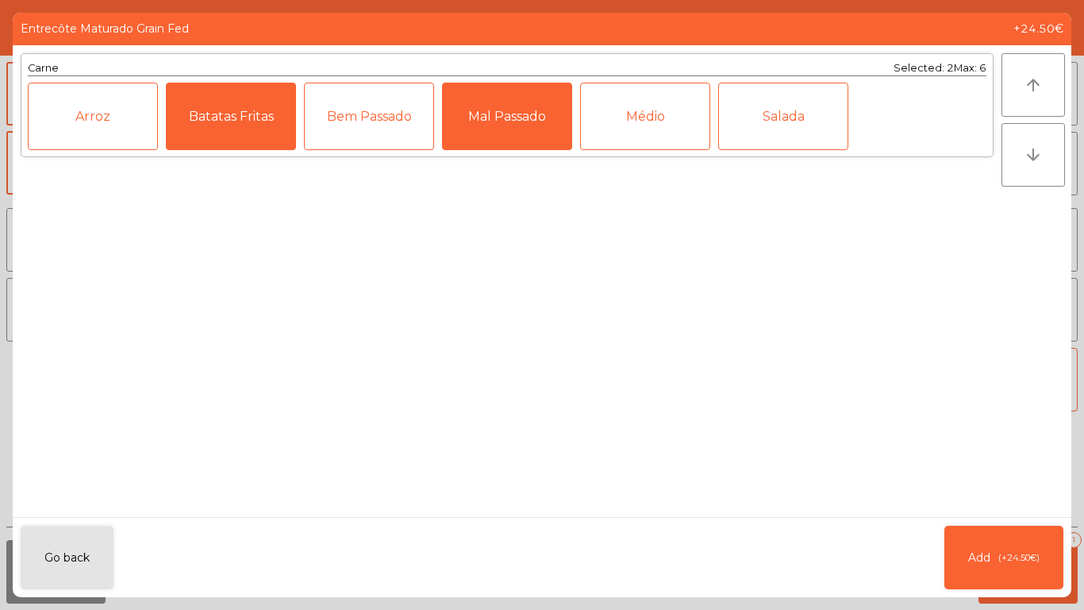
click at [788, 125] on div "Salada" at bounding box center [783, 116] width 130 height 67
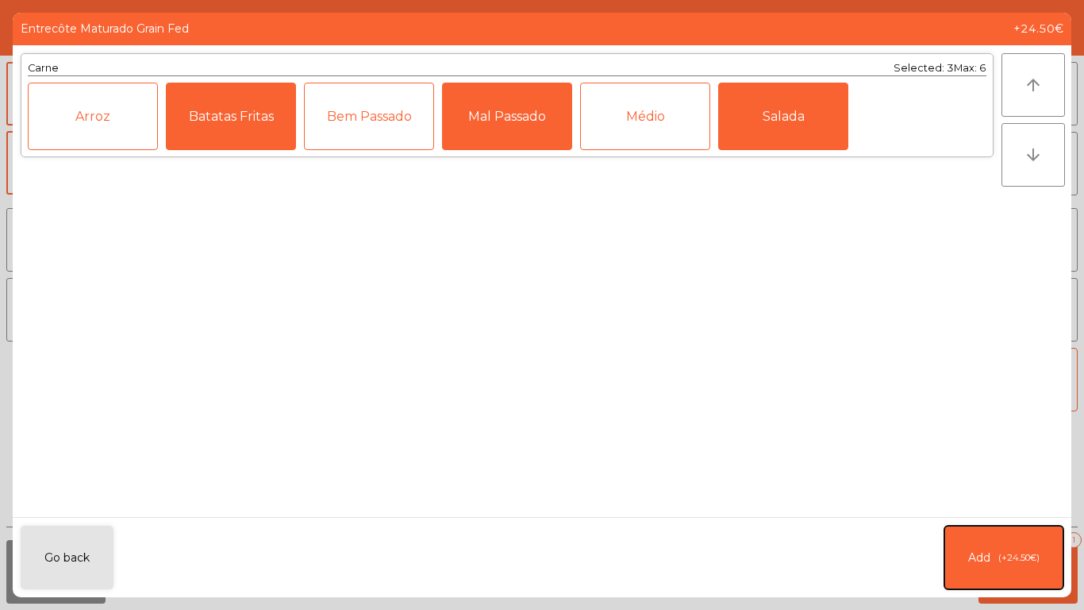
click at [1008, 558] on span "(+24.50€)" at bounding box center [1018, 557] width 41 height 13
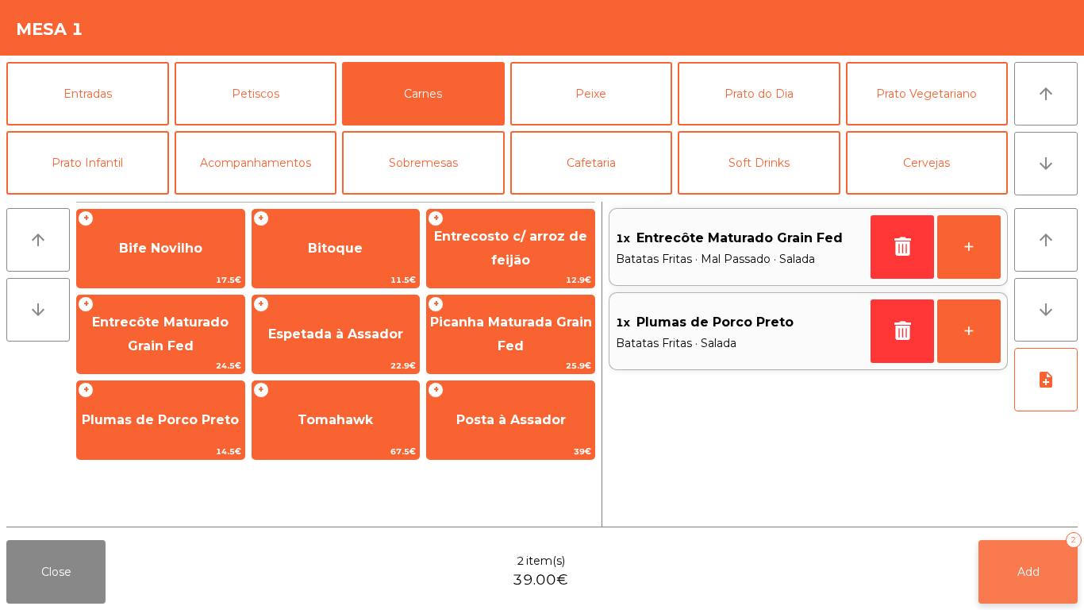
click at [1028, 570] on span "Add" at bounding box center [1028, 571] width 22 height 14
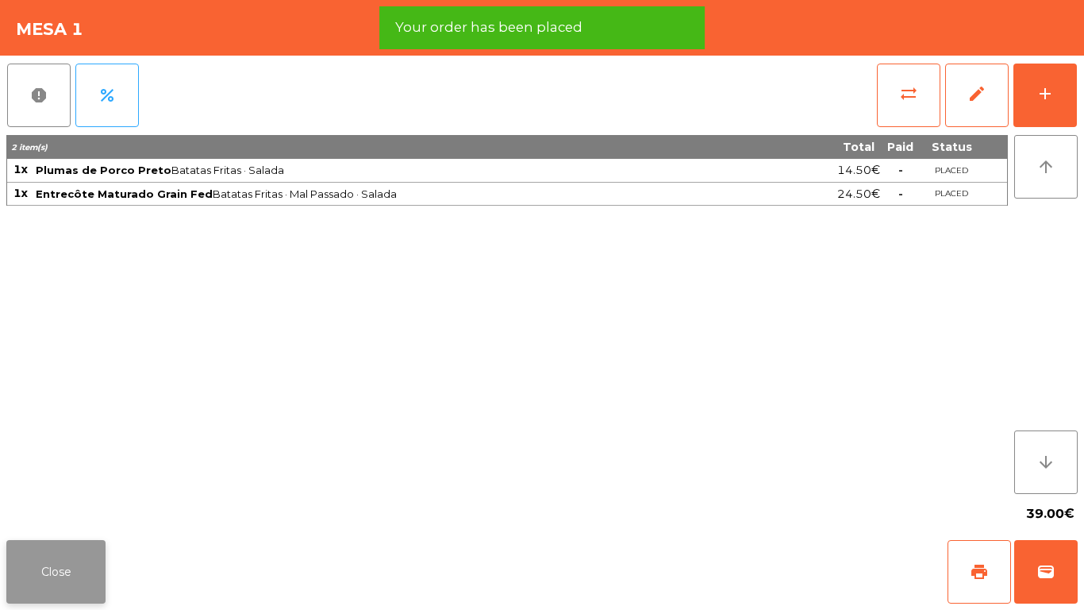
click at [61, 573] on button "Close" at bounding box center [55, 571] width 99 height 63
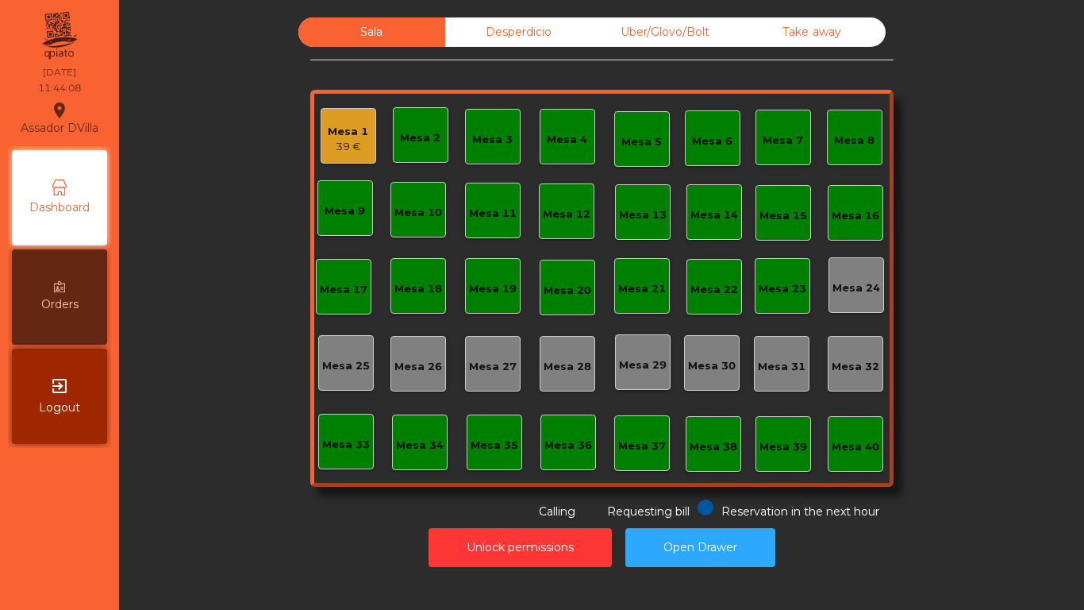
click at [540, 36] on div "Desperdicio" at bounding box center [518, 31] width 147 height 29
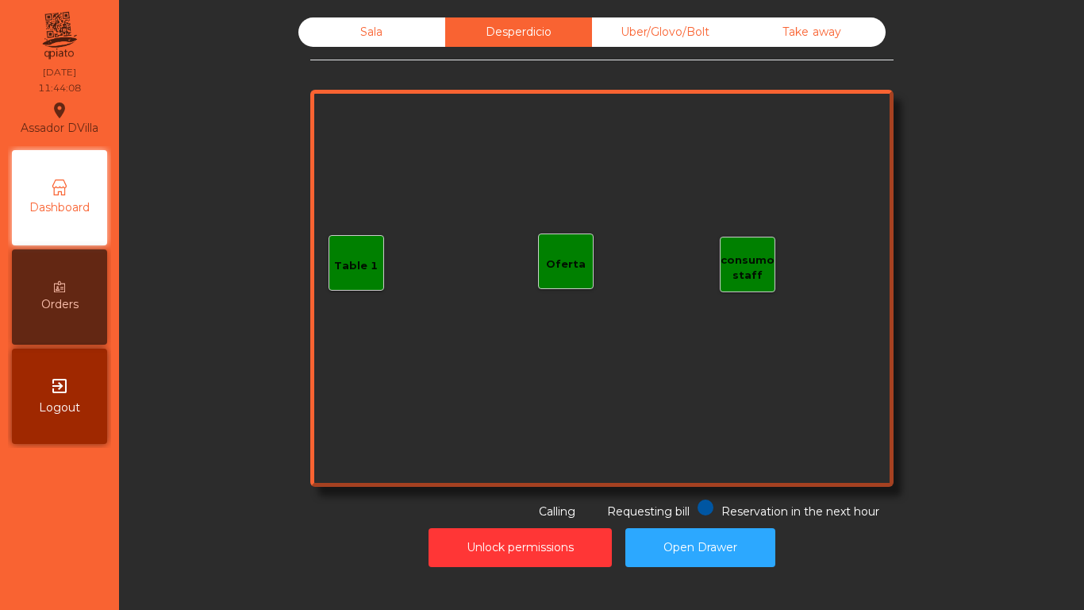
click at [658, 43] on div "Uber/Glovo/Bolt" at bounding box center [665, 31] width 147 height 29
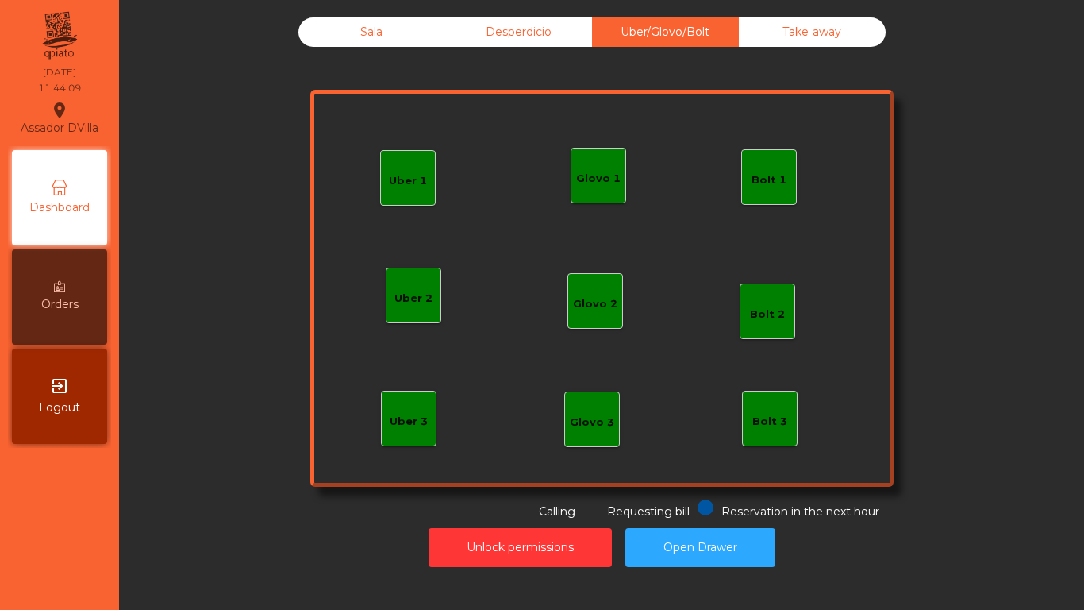
click at [807, 30] on div "Take away" at bounding box center [812, 31] width 147 height 29
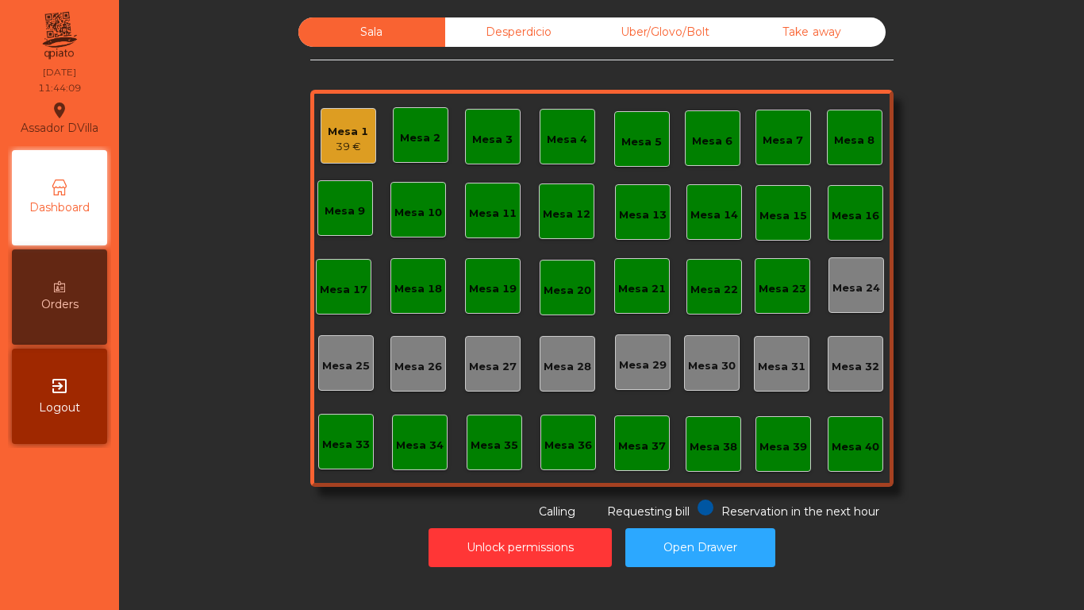
click at [231, 371] on div "Sala Desperdicio Uber/Glovo/Bolt Take away Mesa 1 39 € Mesa 2 Mesa 3 Mesa 4 Mes…" at bounding box center [601, 268] width 922 height 502
click at [329, 158] on div "Mesa 1 39 €" at bounding box center [349, 136] width 56 height 56
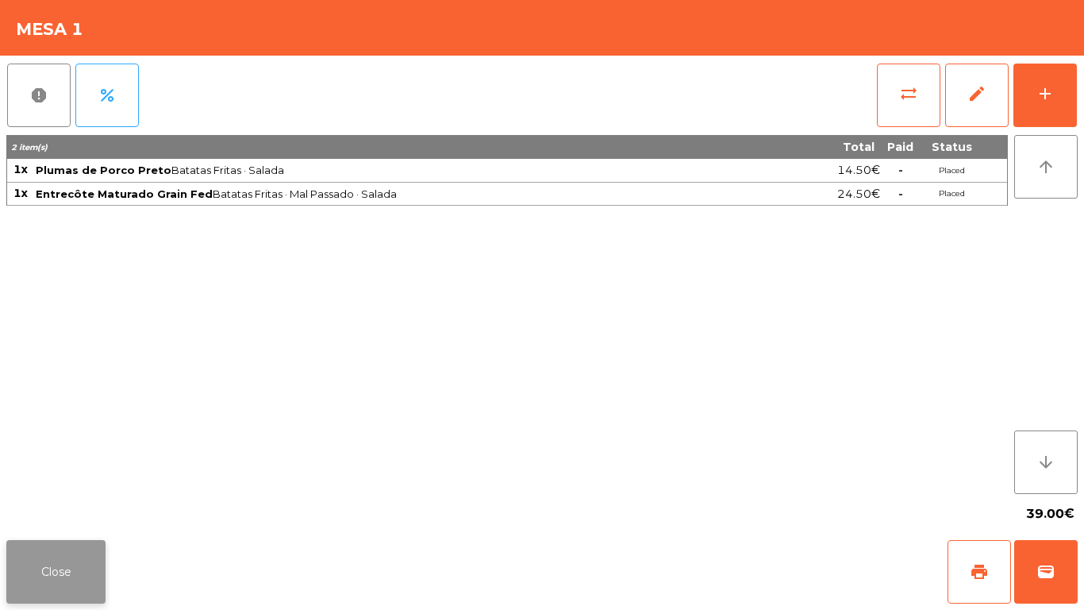
click at [69, 554] on button "Close" at bounding box center [55, 571] width 99 height 63
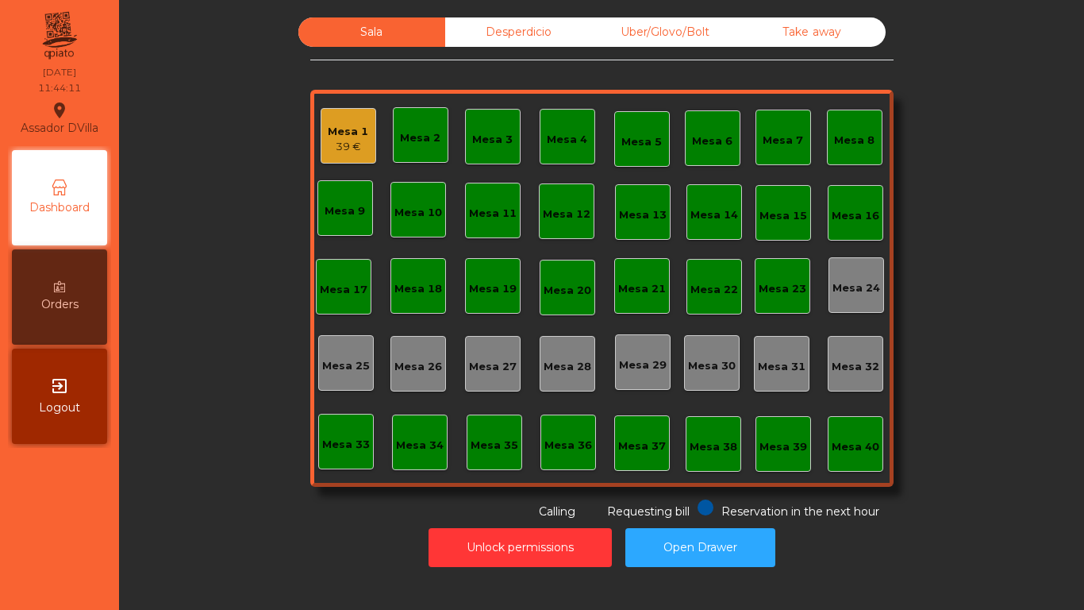
click at [217, 417] on div "Sala Desperdicio Uber/Glovo/Bolt Take away Mesa 1 39 € Mesa 2 Mesa 3 Mesa 4 Mes…" at bounding box center [601, 268] width 922 height 502
click at [340, 149] on div "39 €" at bounding box center [348, 147] width 40 height 16
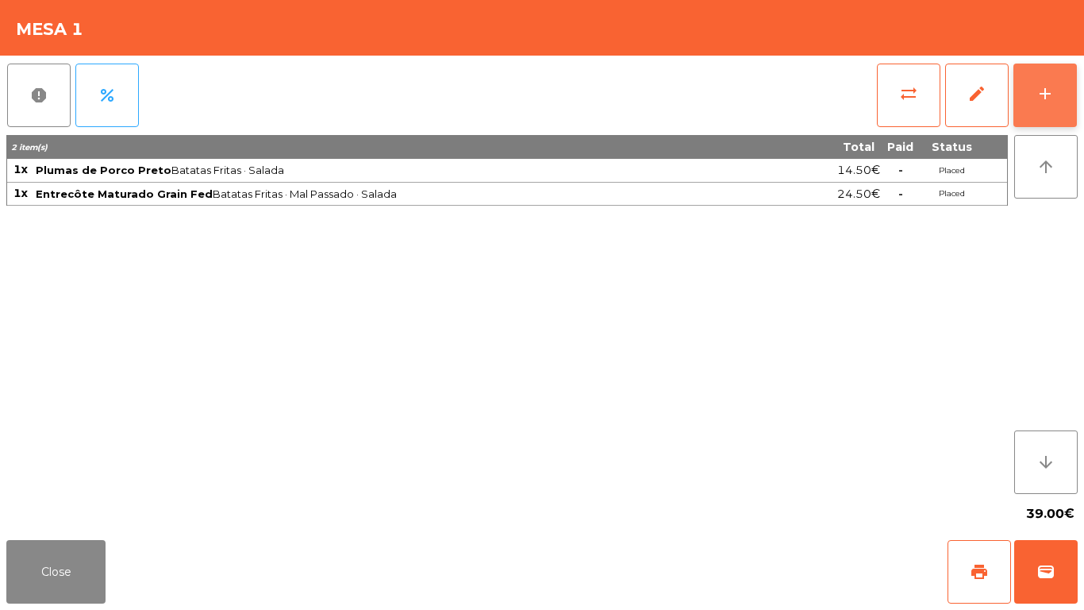
click at [1038, 87] on div "add" at bounding box center [1045, 93] width 19 height 19
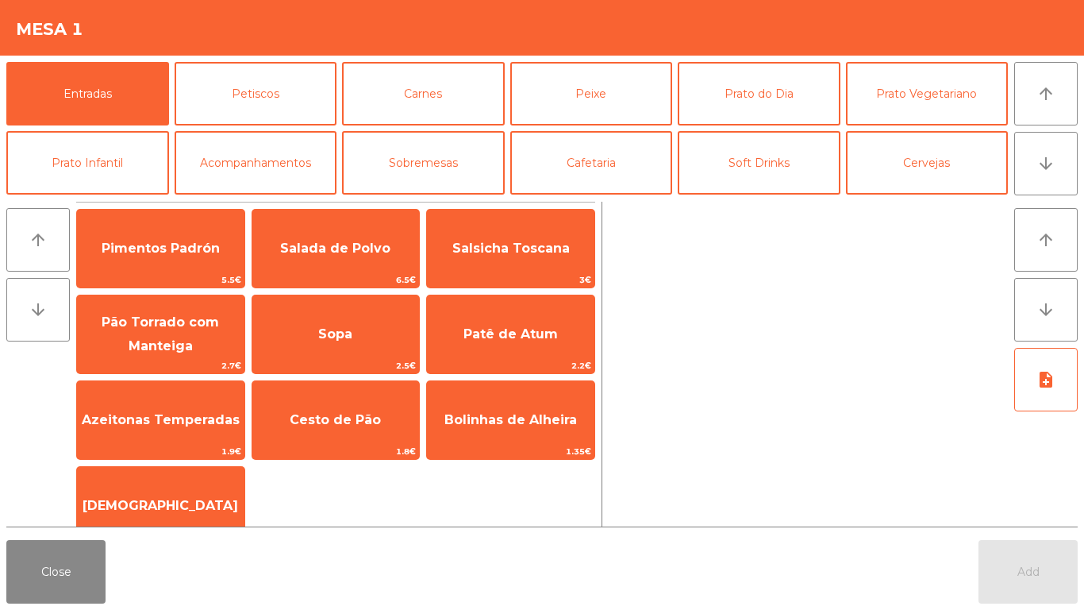
scroll to position [83, 0]
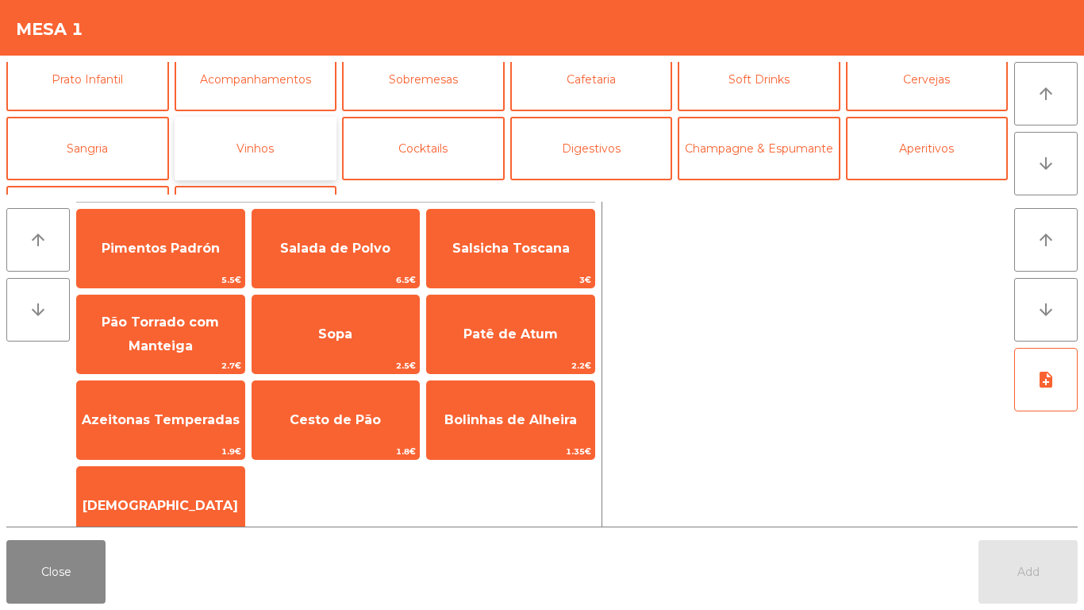
click at [293, 146] on button "Vinhos" at bounding box center [256, 148] width 163 height 63
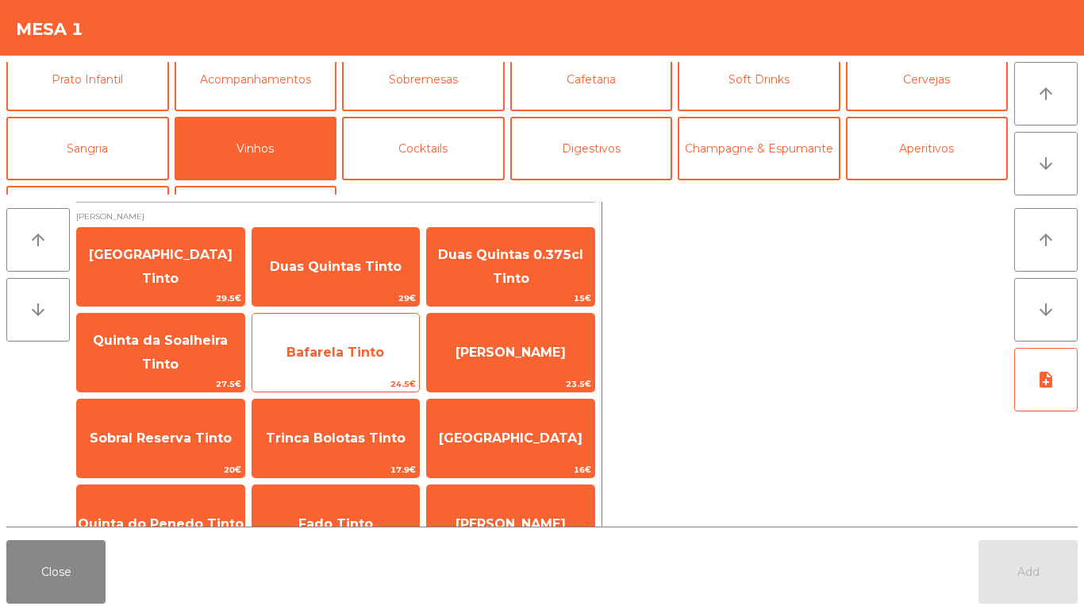
click at [347, 344] on span "Bafarela Tinto" at bounding box center [336, 351] width 98 height 15
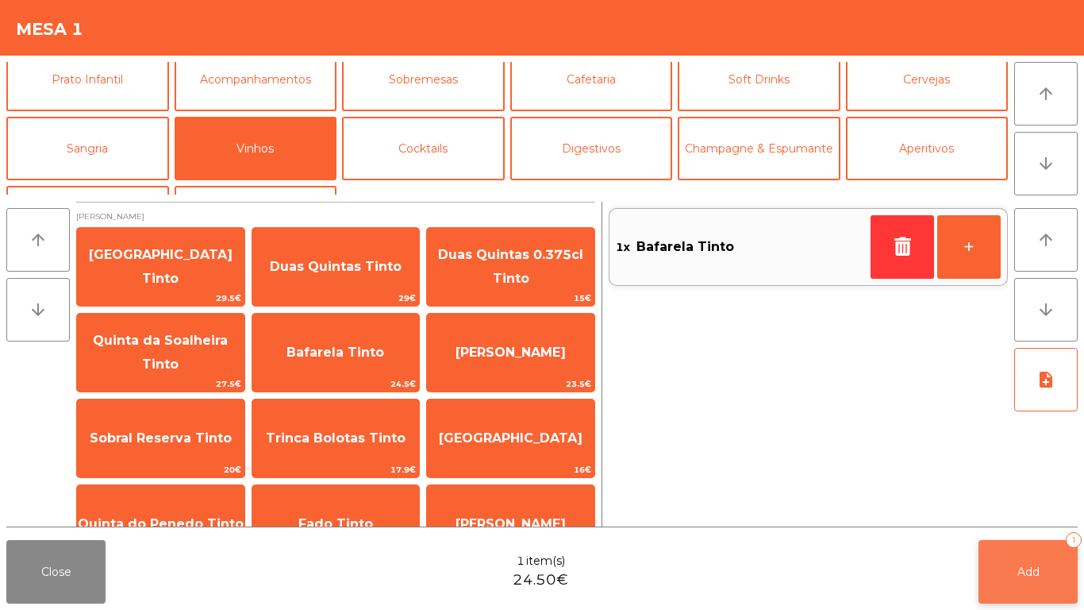
click at [1014, 588] on button "Add 1" at bounding box center [1028, 571] width 99 height 63
